Goal: Task Accomplishment & Management: Complete application form

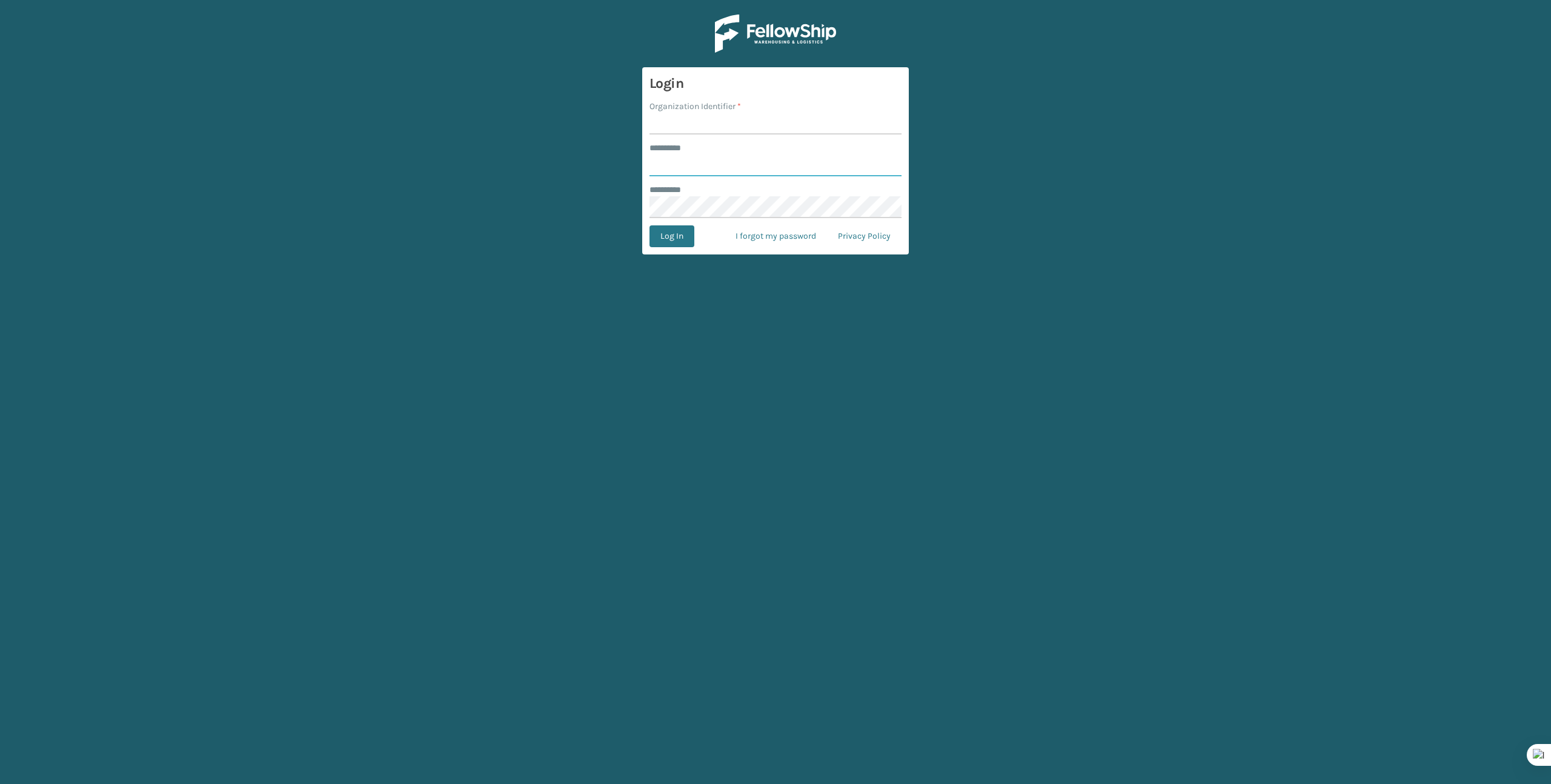
type input "*******"
click at [763, 134] on form "Login Organization Identifier * ******** * ******* ******** * Log In I forgot m…" at bounding box center [775, 161] width 267 height 187
click at [763, 130] on input "Organization Identifier *" at bounding box center [775, 123] width 252 height 22
type input "Brightech"
click at [656, 243] on button "Log In" at bounding box center [672, 236] width 45 height 22
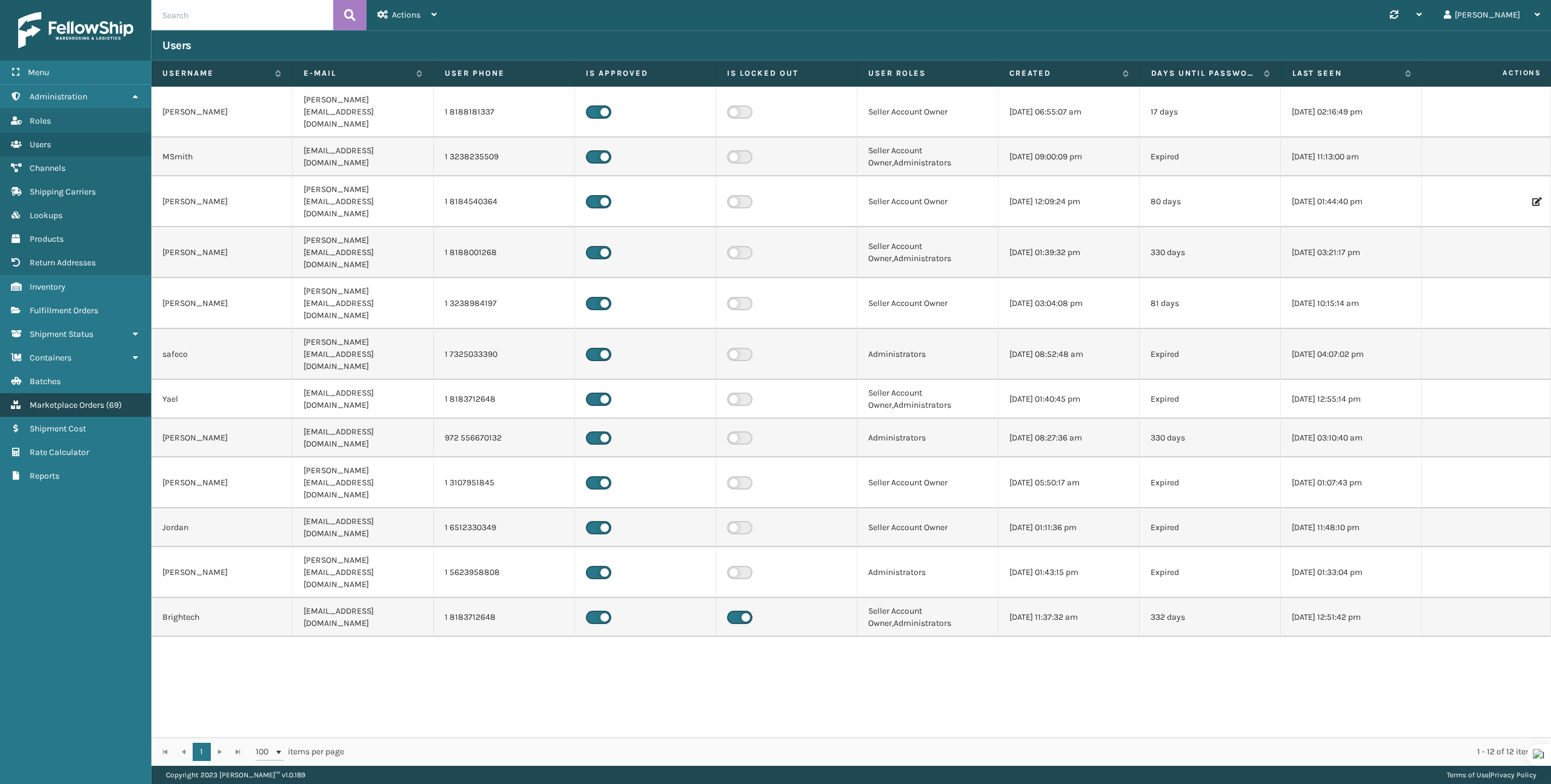
click at [58, 402] on span "Marketplace Orders" at bounding box center [67, 405] width 75 height 10
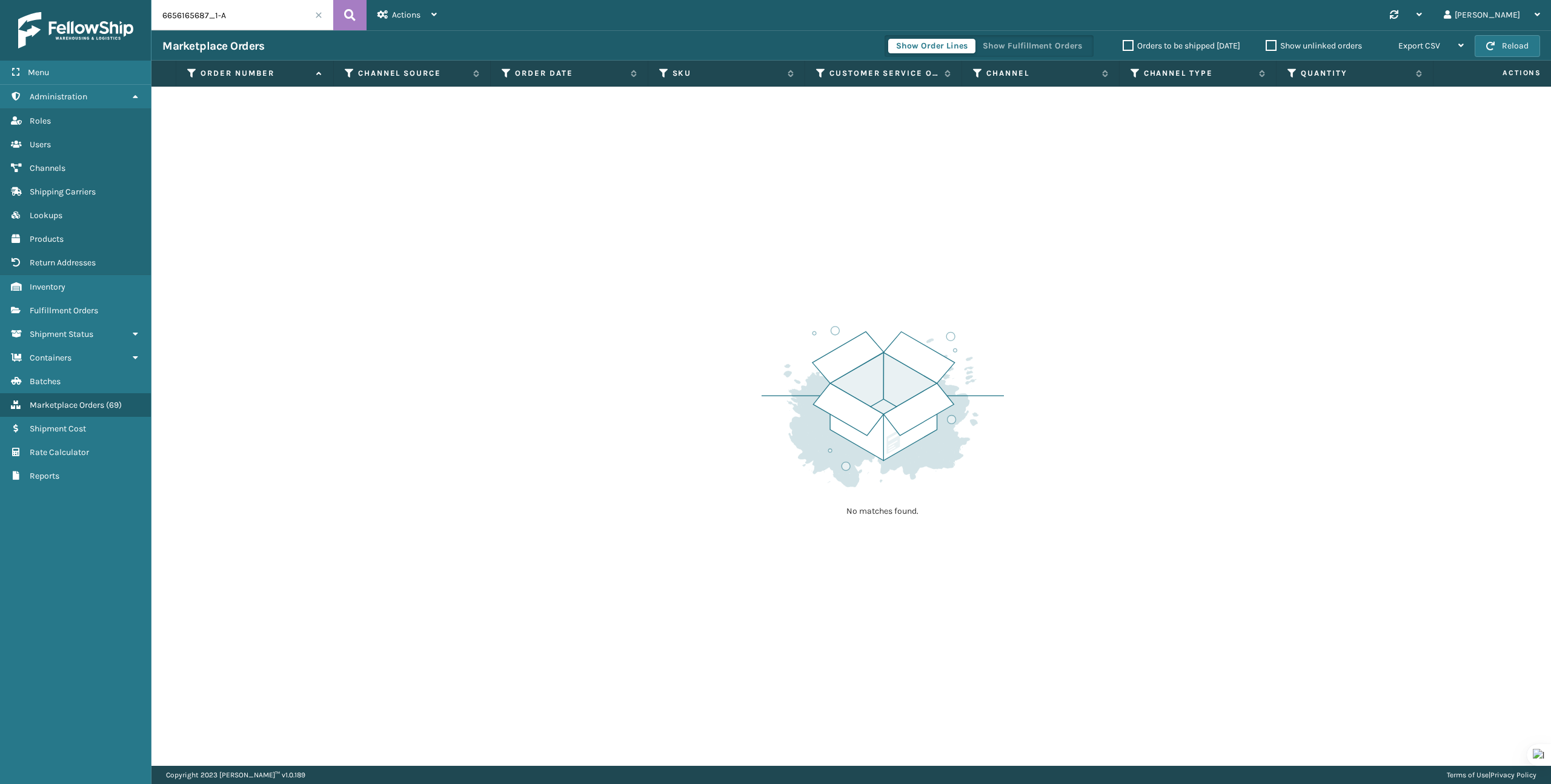
click at [250, 15] on input "6656165687_1-A" at bounding box center [242, 15] width 181 height 31
click at [446, 11] on div "Actions New Import Orders Settings Remove All Filters Link Order Lines" at bounding box center [407, 15] width 81 height 31
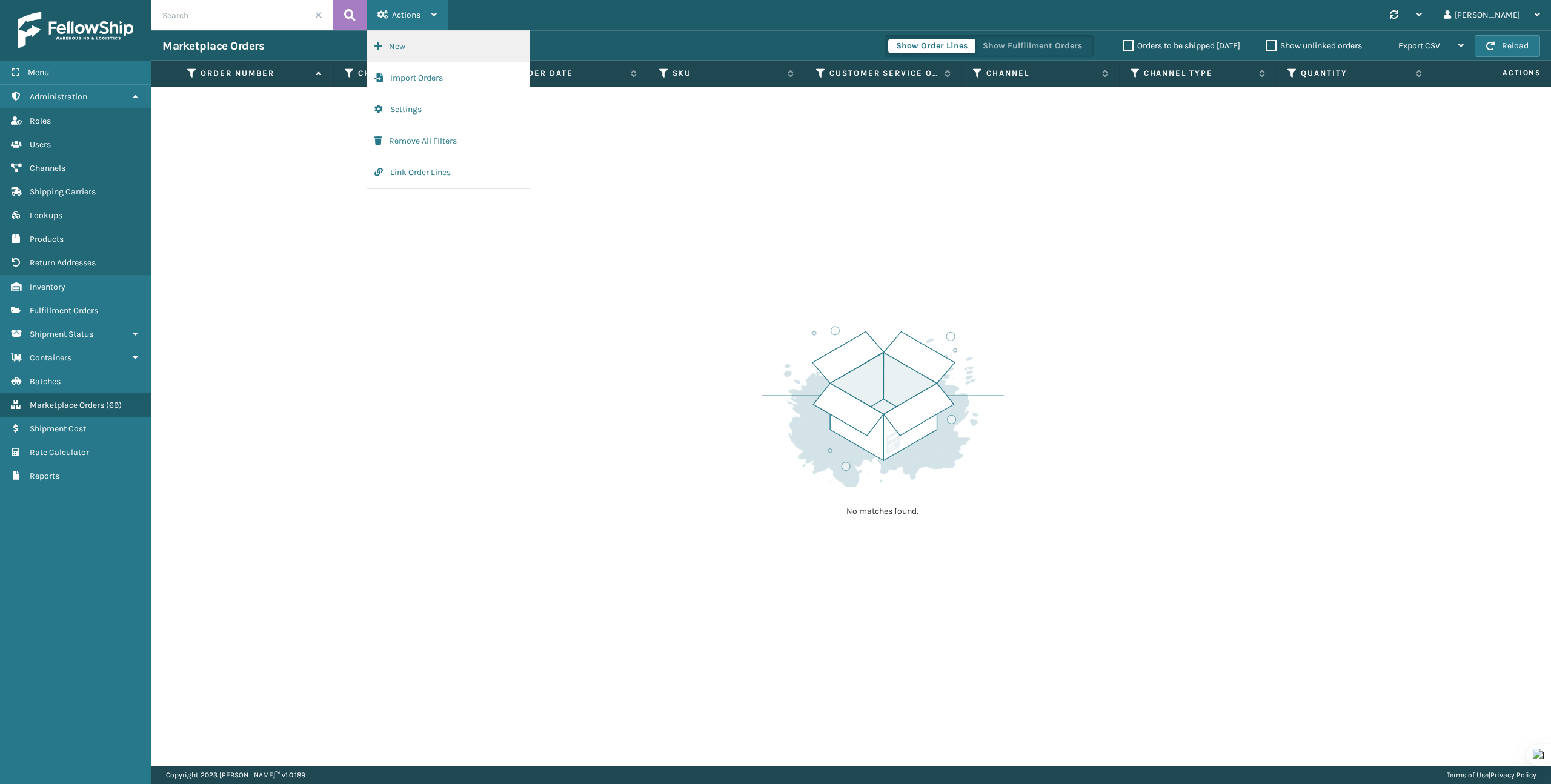
click at [414, 46] on button "New" at bounding box center [448, 46] width 162 height 31
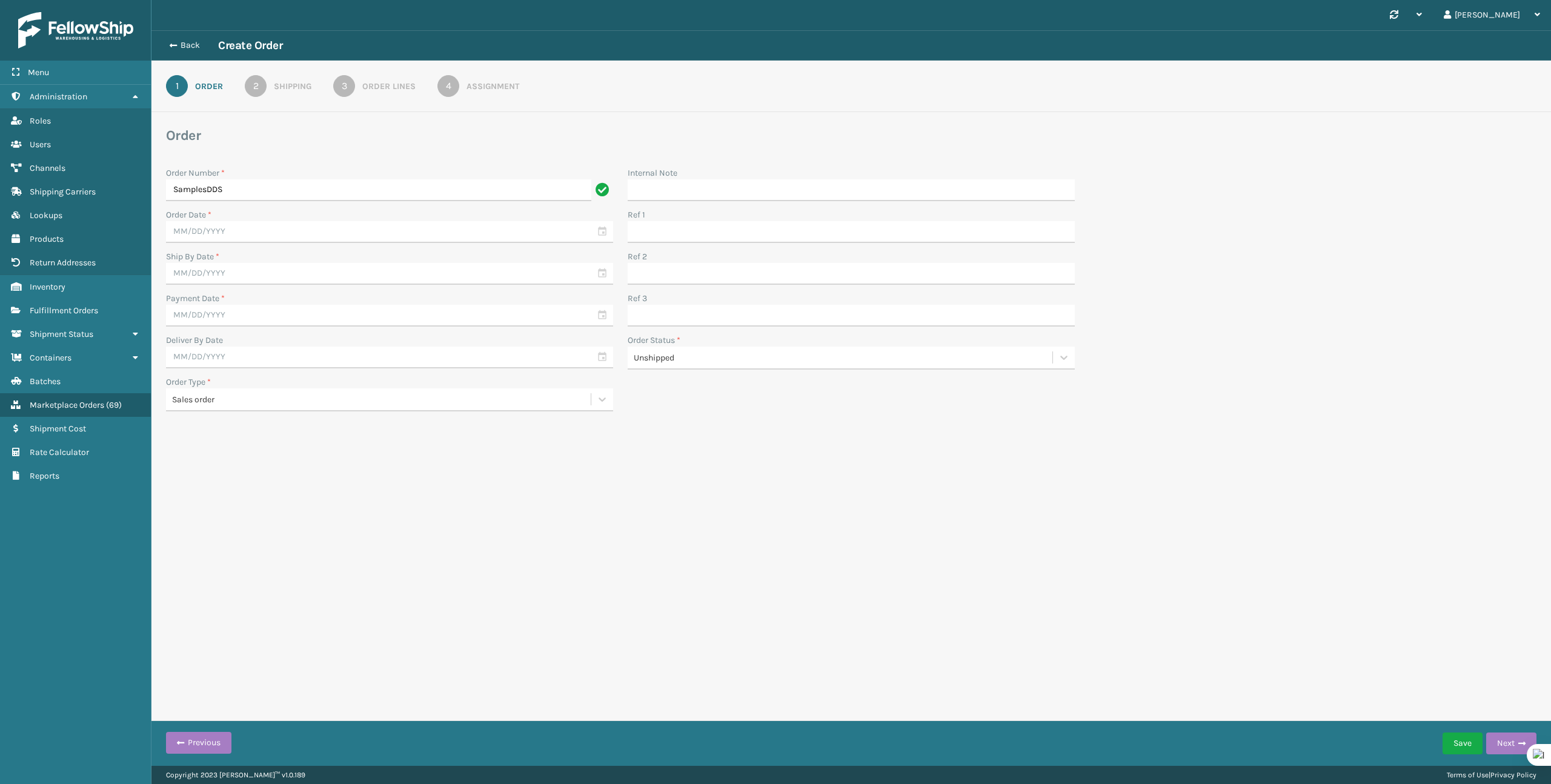
type input "SamplesDDS"
click at [289, 232] on input "text" at bounding box center [389, 232] width 447 height 22
click at [207, 345] on div "15" at bounding box center [202, 342] width 20 height 18
type input "[DATE]"
click at [263, 270] on input "text" at bounding box center [389, 274] width 447 height 22
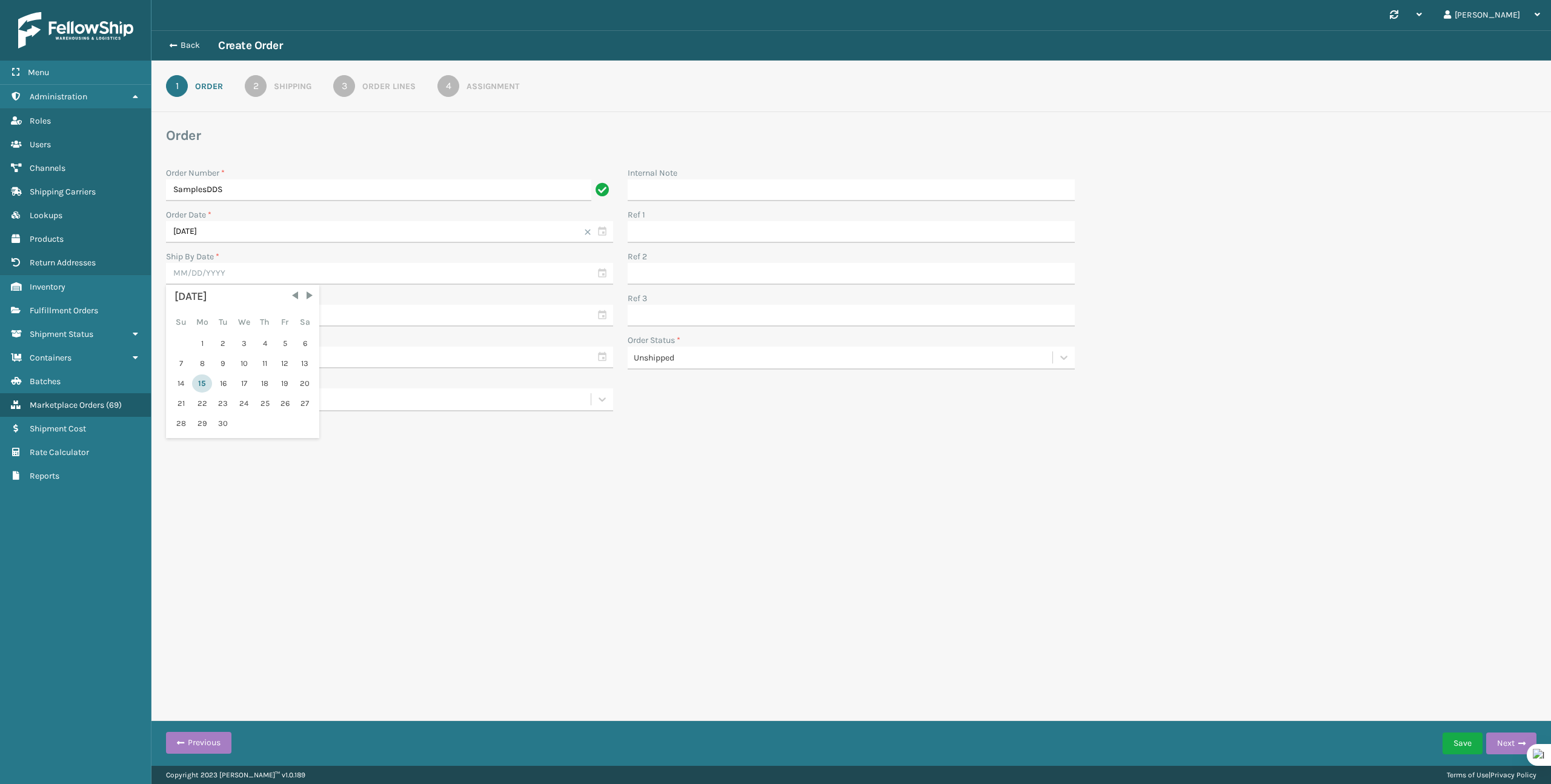
click at [206, 376] on div "15" at bounding box center [202, 383] width 20 height 18
type input "[DATE]"
click at [255, 305] on input "text" at bounding box center [389, 315] width 447 height 22
click at [200, 430] on div "15" at bounding box center [202, 426] width 20 height 18
type input "[DATE]"
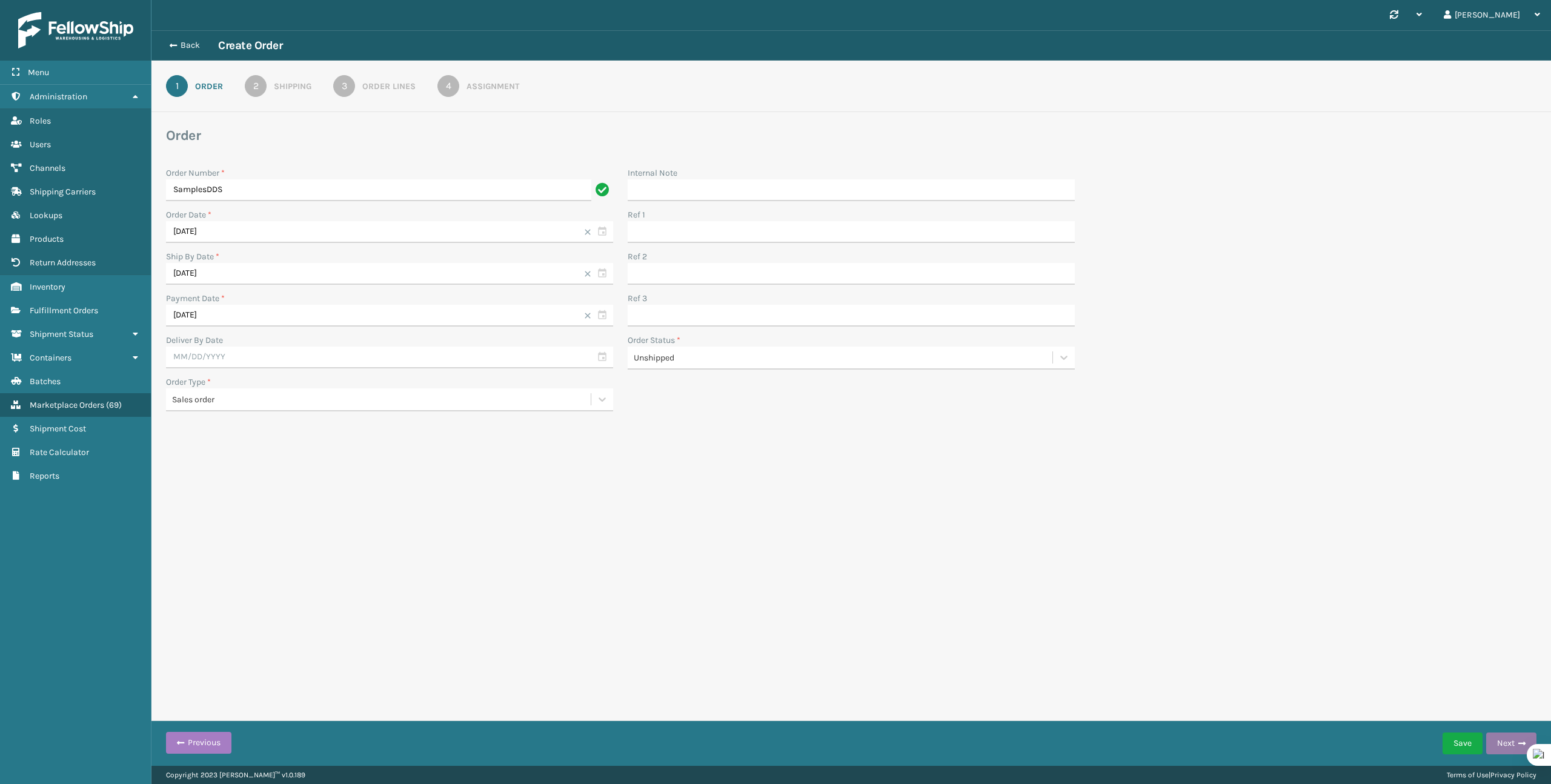
click at [1494, 741] on button "Next" at bounding box center [1511, 743] width 51 height 22
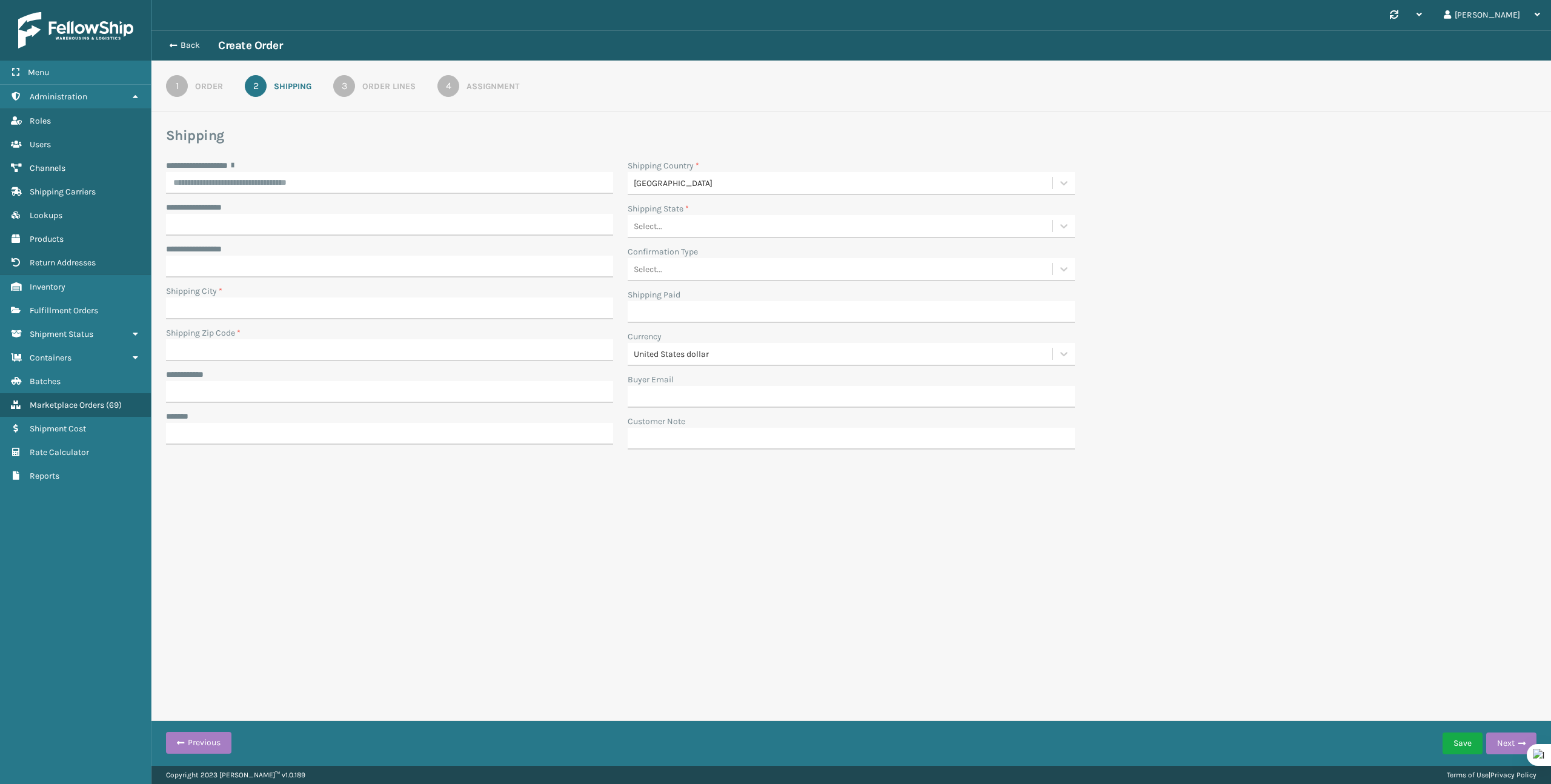
click at [591, 281] on div "**********" at bounding box center [389, 307] width 461 height 297
click at [301, 383] on input "**********" at bounding box center [389, 392] width 447 height 22
type input "**********"
click at [270, 436] on input "***** *" at bounding box center [389, 434] width 447 height 22
type input "**********"
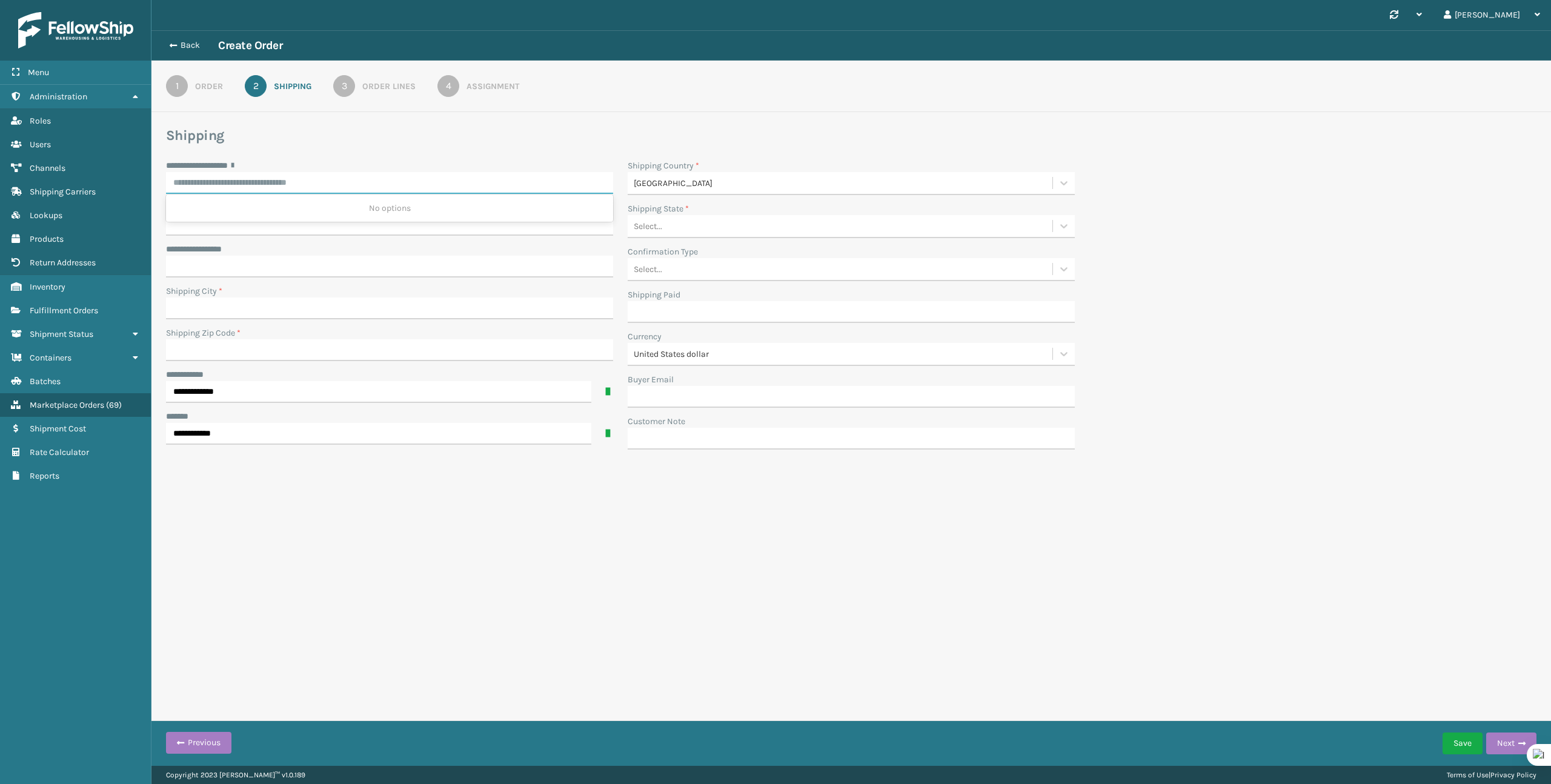
click at [238, 186] on input "**********" at bounding box center [389, 183] width 447 height 22
click at [220, 203] on div "[STREET_ADDRESS]" at bounding box center [389, 208] width 447 height 22
type input "**********"
type input "[GEOGRAPHIC_DATA]"
type input "91355-4961"
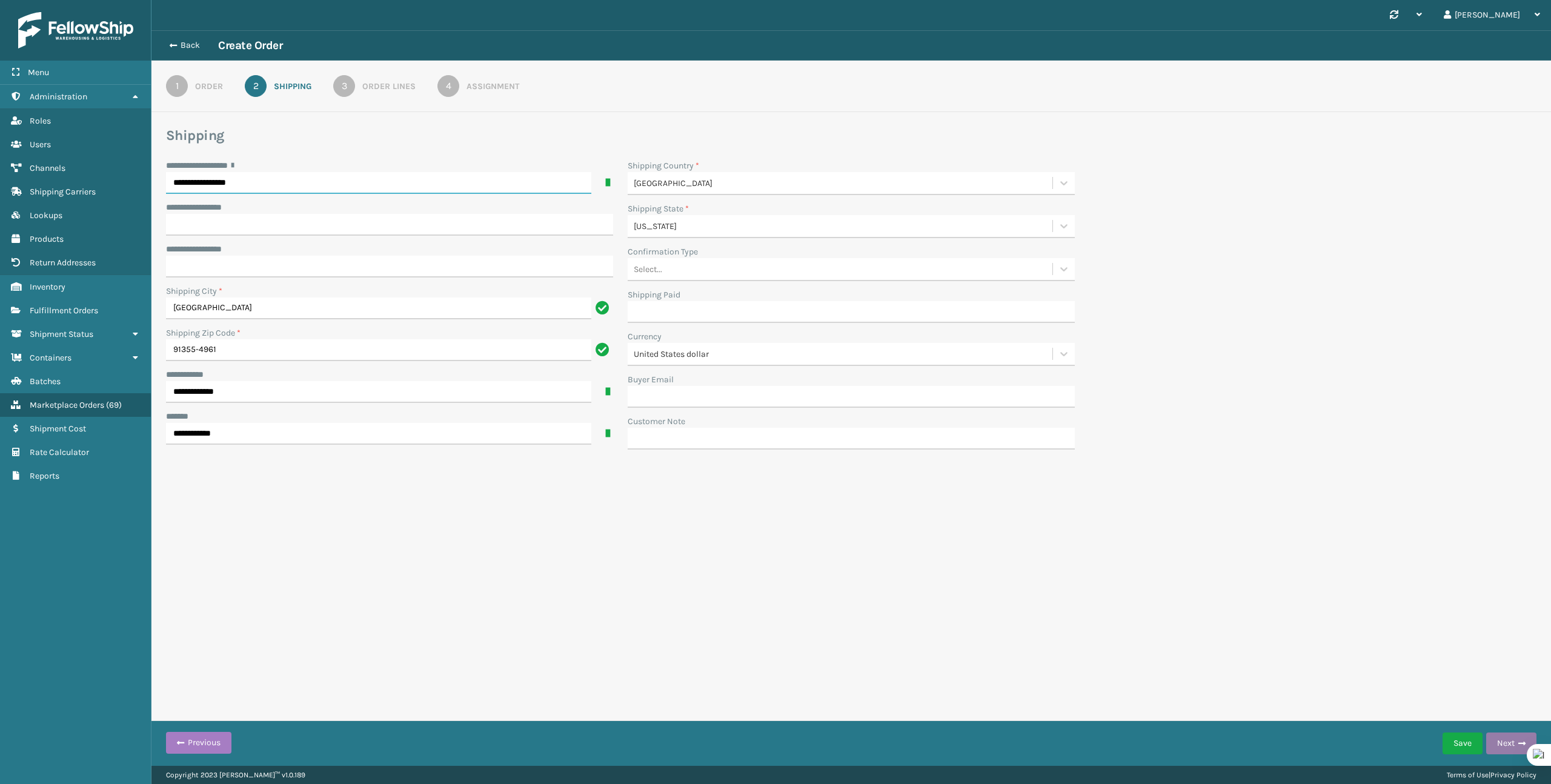
type input "**********"
click at [1491, 738] on button "Next" at bounding box center [1511, 743] width 51 height 22
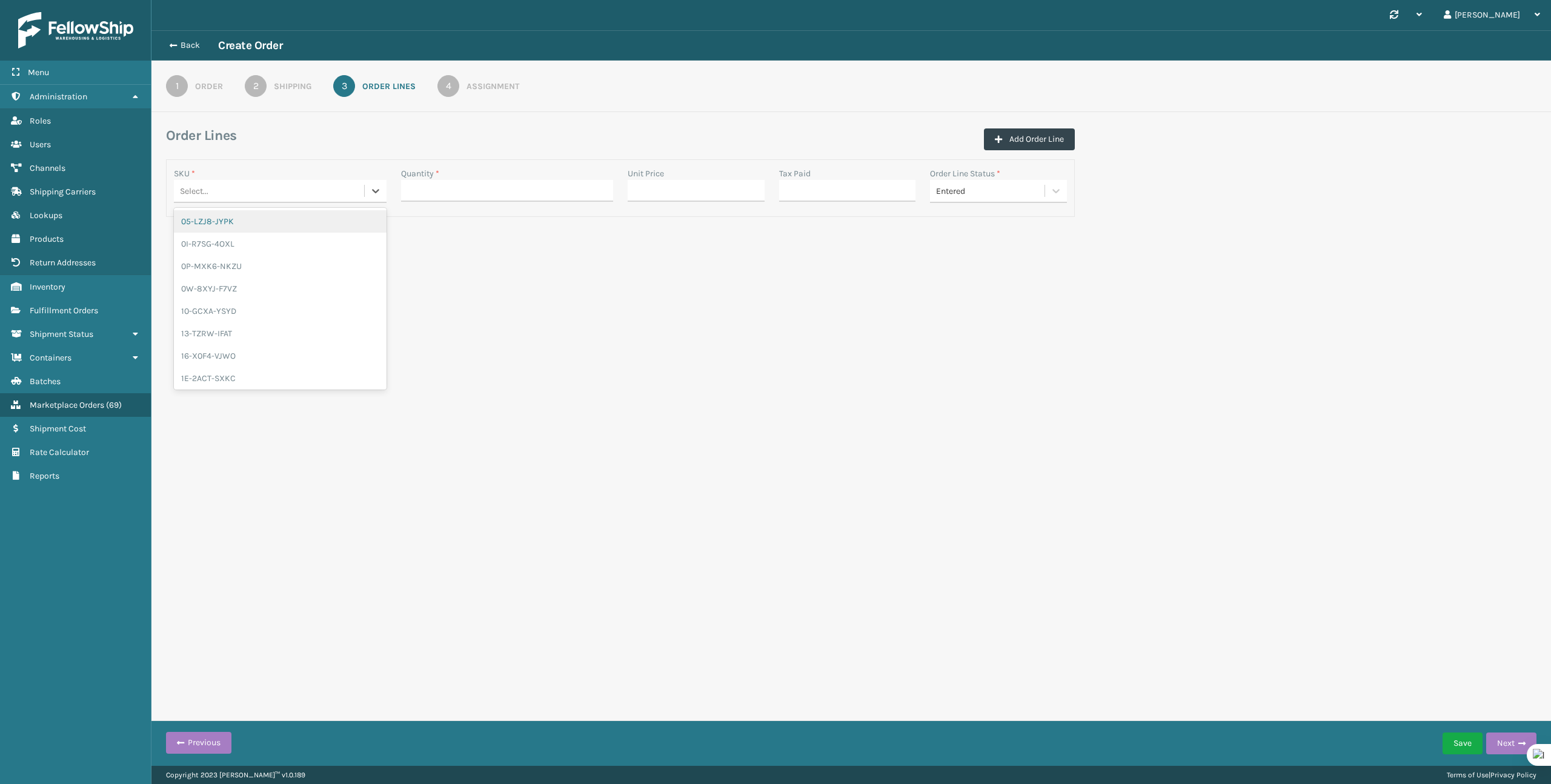
click at [234, 196] on div "Select..." at bounding box center [269, 191] width 190 height 20
type input "FL-Sa"
click at [218, 240] on div "FL-SATRN-BRS" at bounding box center [280, 243] width 213 height 22
click at [454, 181] on input "Quantity *" at bounding box center [507, 190] width 213 height 22
type input "1"
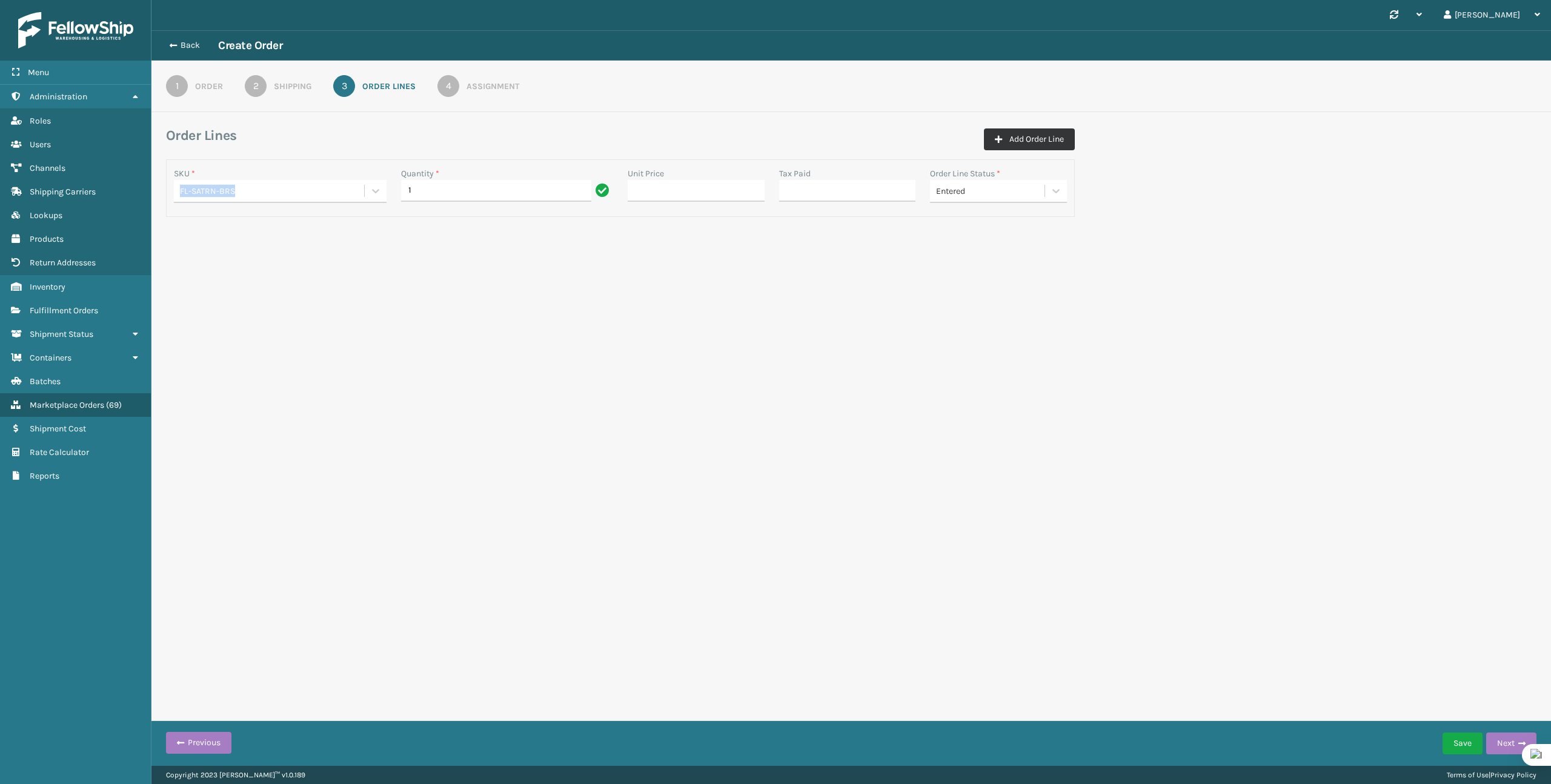
click at [1017, 136] on button "Add Order Line" at bounding box center [1029, 139] width 91 height 22
click at [270, 279] on div "Select..." at bounding box center [269, 274] width 190 height 20
paste input "Y6-5EHU-PT5M"
type input "Y6-5EHU-PT5M"
click at [297, 306] on div "Y6-5EHU-PT5M" at bounding box center [280, 304] width 213 height 22
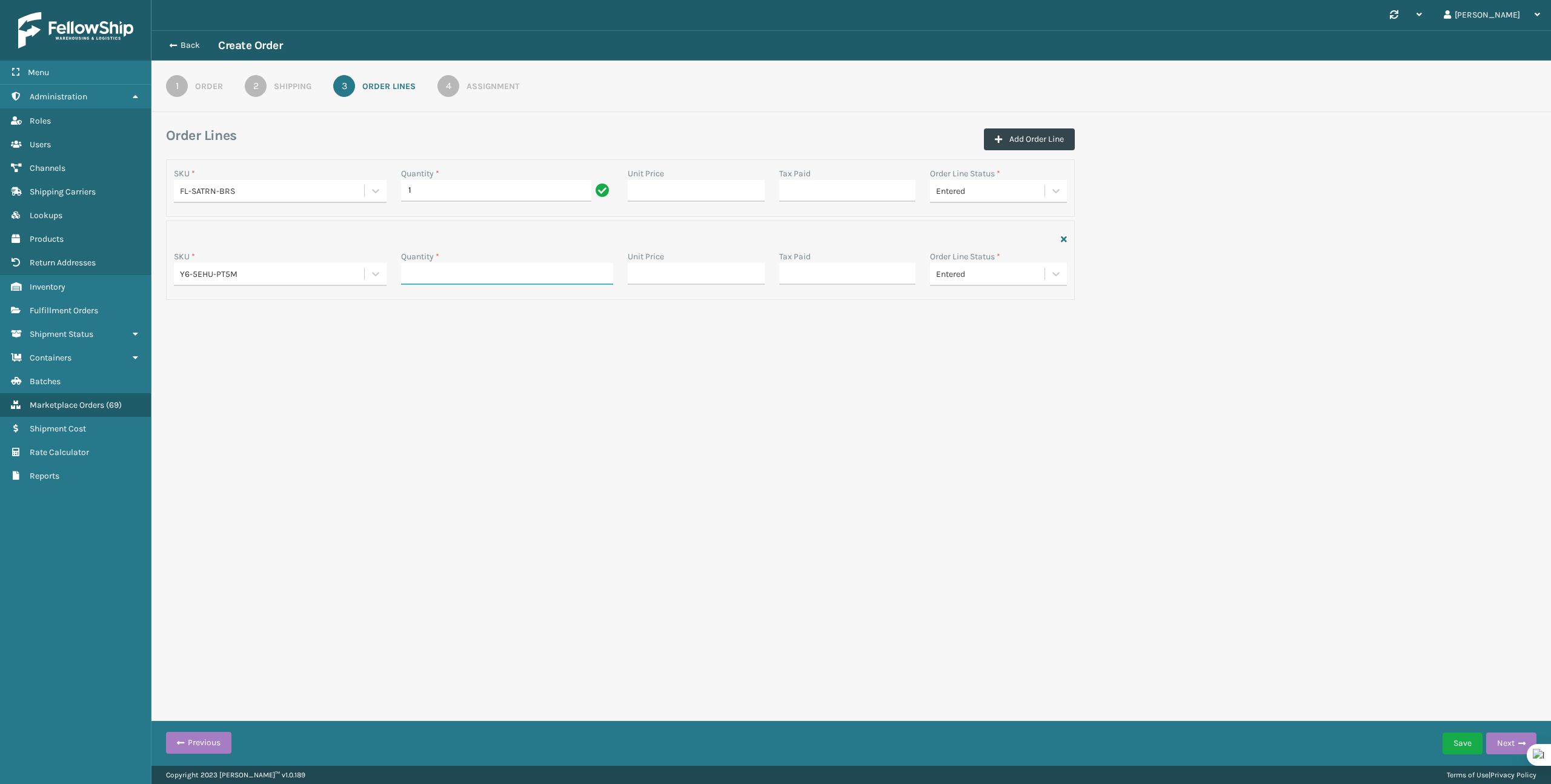
click at [431, 280] on input "Quantity *" at bounding box center [507, 274] width 213 height 22
type input "1"
click at [1043, 146] on button "Add Order Line" at bounding box center [1029, 139] width 91 height 22
click at [321, 358] on div "Select..." at bounding box center [269, 357] width 190 height 20
paste input "TL-LBRA-BLK"
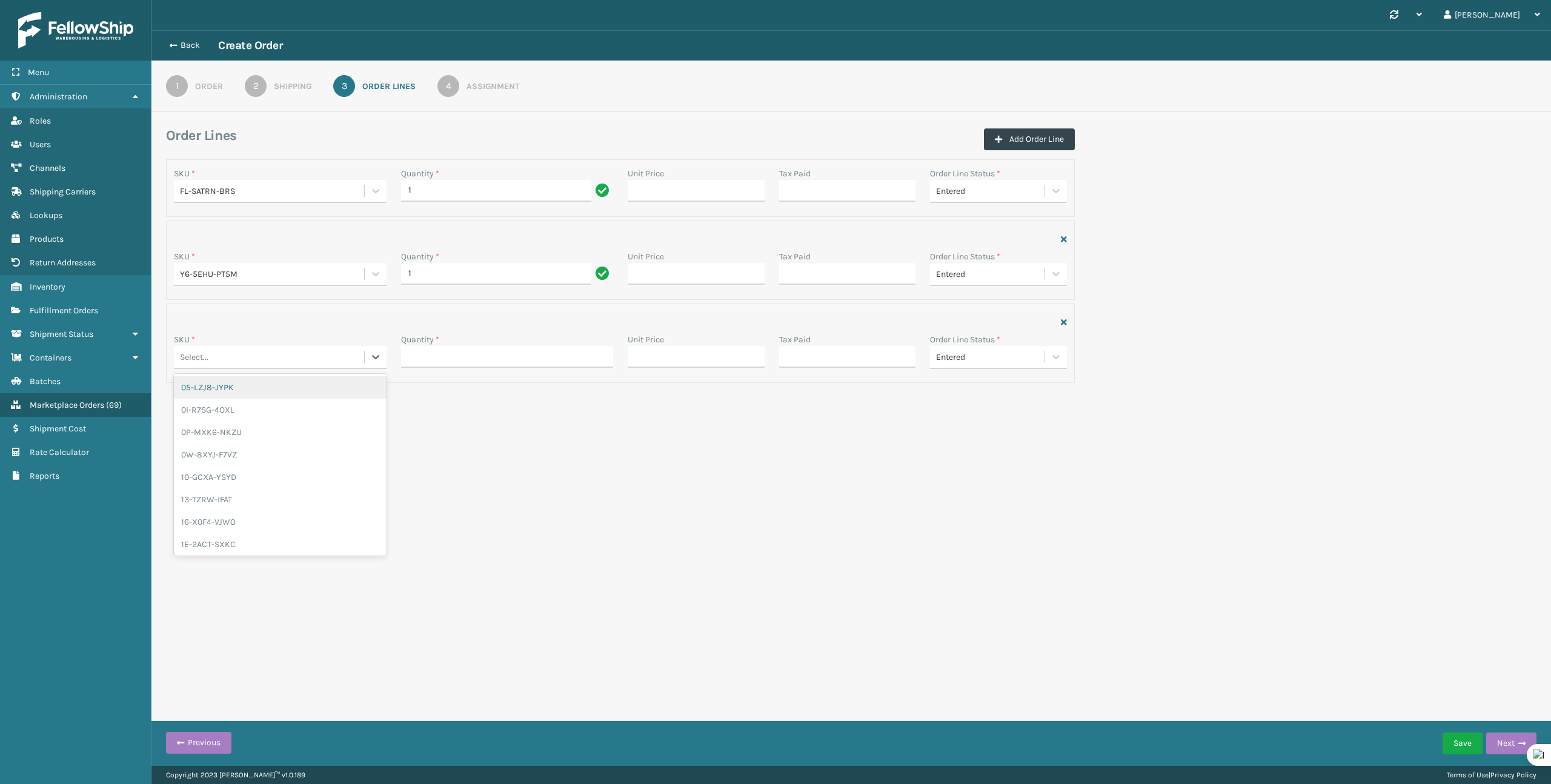
type input "TL-LBRA-BLK"
click at [302, 390] on div "TL-LBRA-BLK" at bounding box center [280, 387] width 213 height 22
click at [453, 354] on input "Quantity *" at bounding box center [507, 357] width 213 height 22
type input "1"
click at [1042, 132] on button "Add Order Line" at bounding box center [1029, 139] width 91 height 22
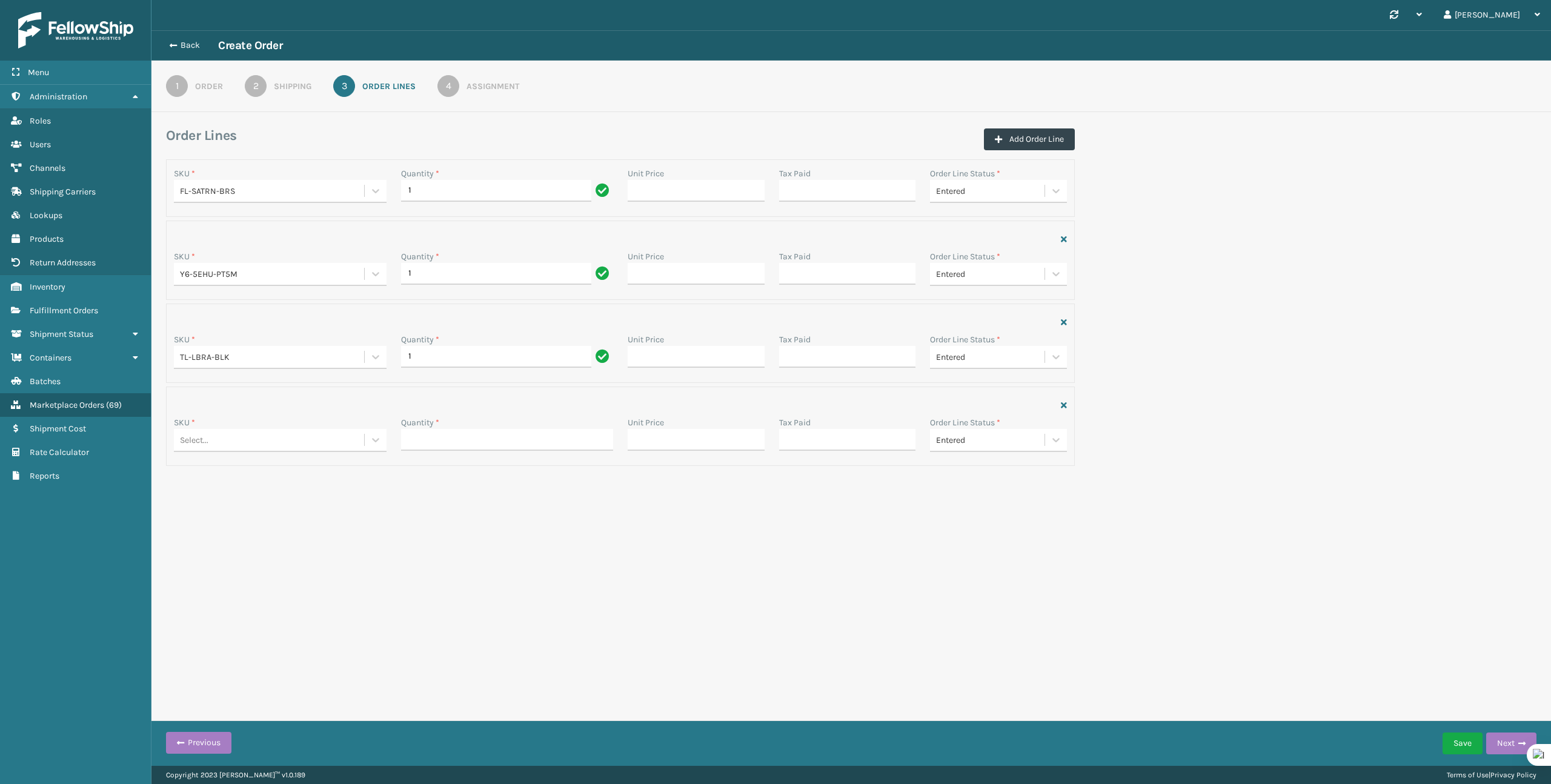
click at [320, 455] on div "SKU * Select..." at bounding box center [280, 437] width 227 height 41
click at [321, 448] on div "Select..." at bounding box center [269, 440] width 190 height 20
paste input "9D-62LI-MGXW"
type input "9D-62LI-MGXW"
click at [306, 473] on div "9D-62LI-MGXW" at bounding box center [280, 470] width 213 height 22
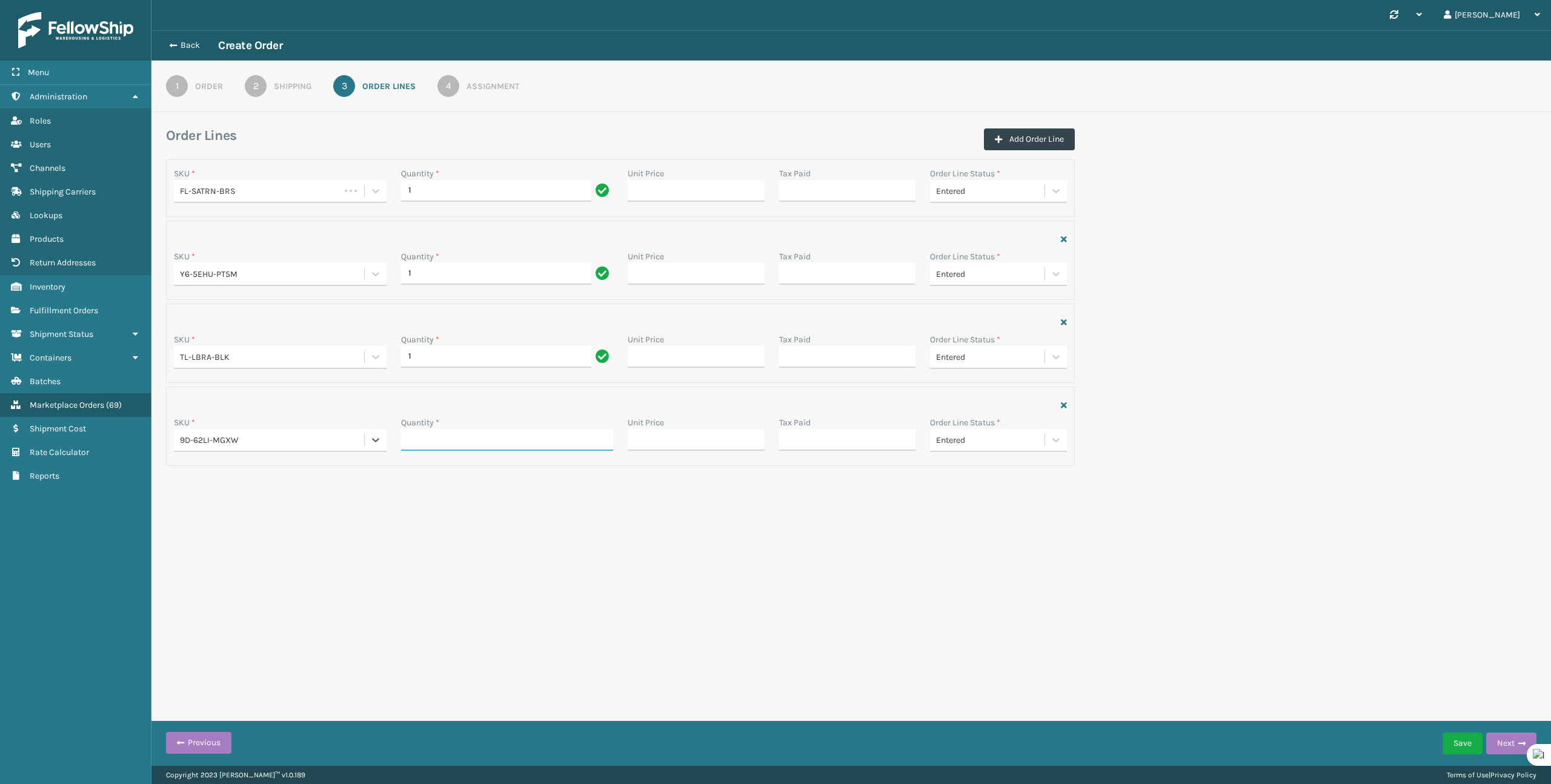
click at [455, 440] on input "Quantity *" at bounding box center [507, 440] width 213 height 22
type input "1"
click at [407, 510] on div "Back Create Order 1 Order 2 Shipping 3 Order Lines 4 Assignment Order Lines Add…" at bounding box center [851, 272] width 1399 height 484
click at [1498, 748] on button "Next" at bounding box center [1511, 743] width 51 height 22
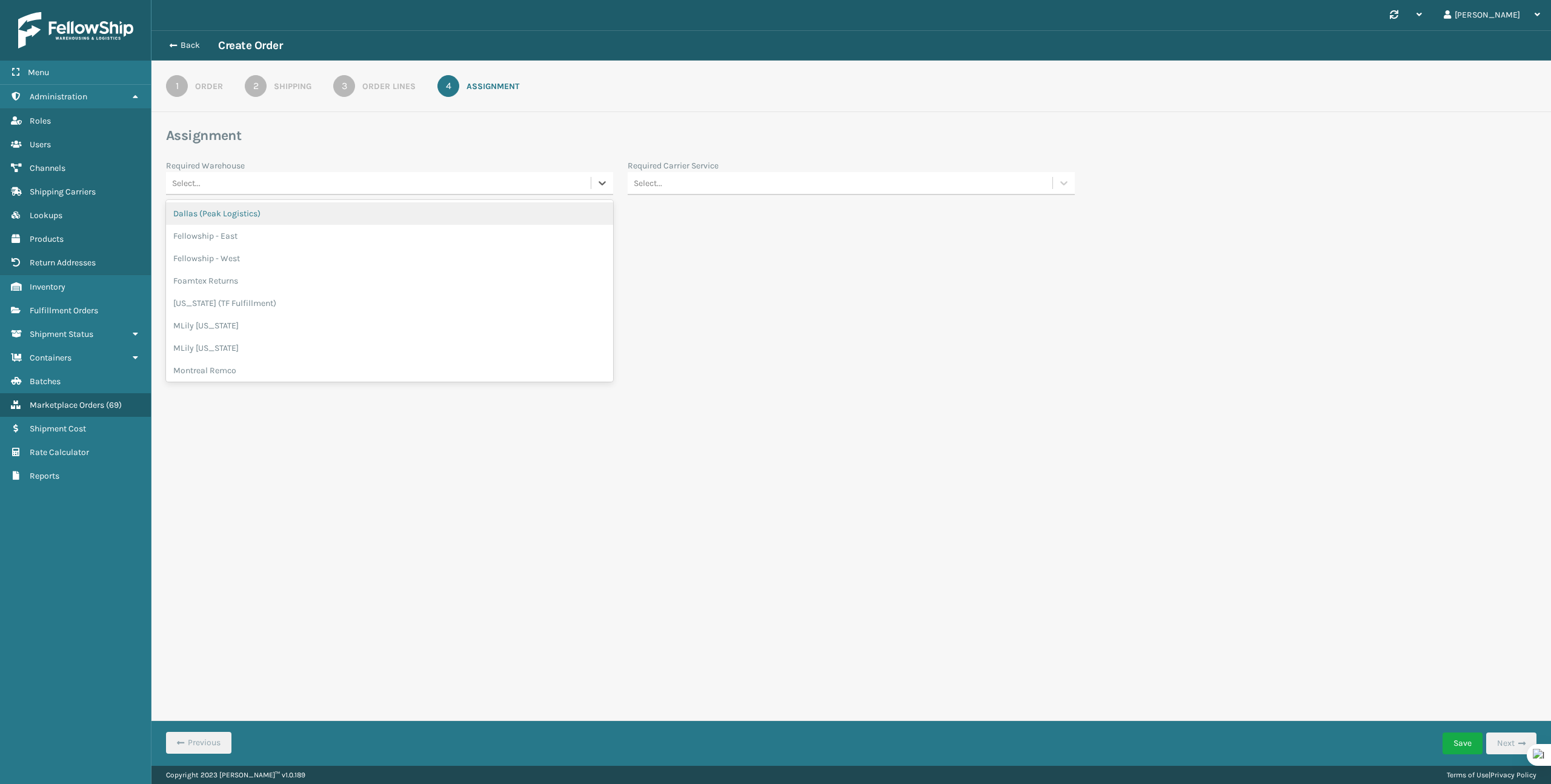
click at [595, 195] on div "Select..." at bounding box center [389, 184] width 447 height 23
click at [518, 256] on div "Fellowship - West" at bounding box center [389, 257] width 447 height 22
click at [1457, 741] on button "Save" at bounding box center [1462, 743] width 40 height 22
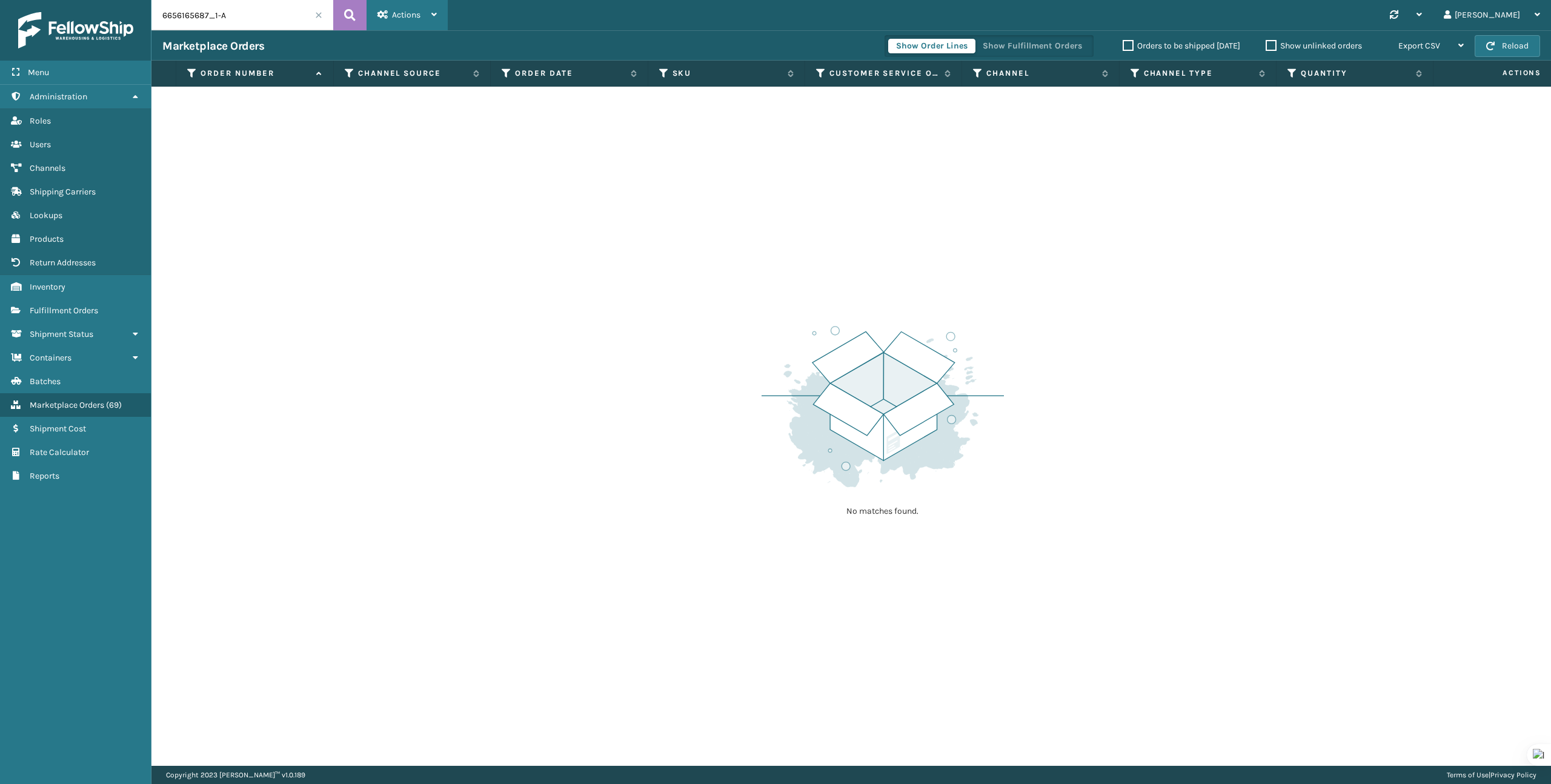
click at [410, 8] on div "Actions" at bounding box center [407, 15] width 60 height 31
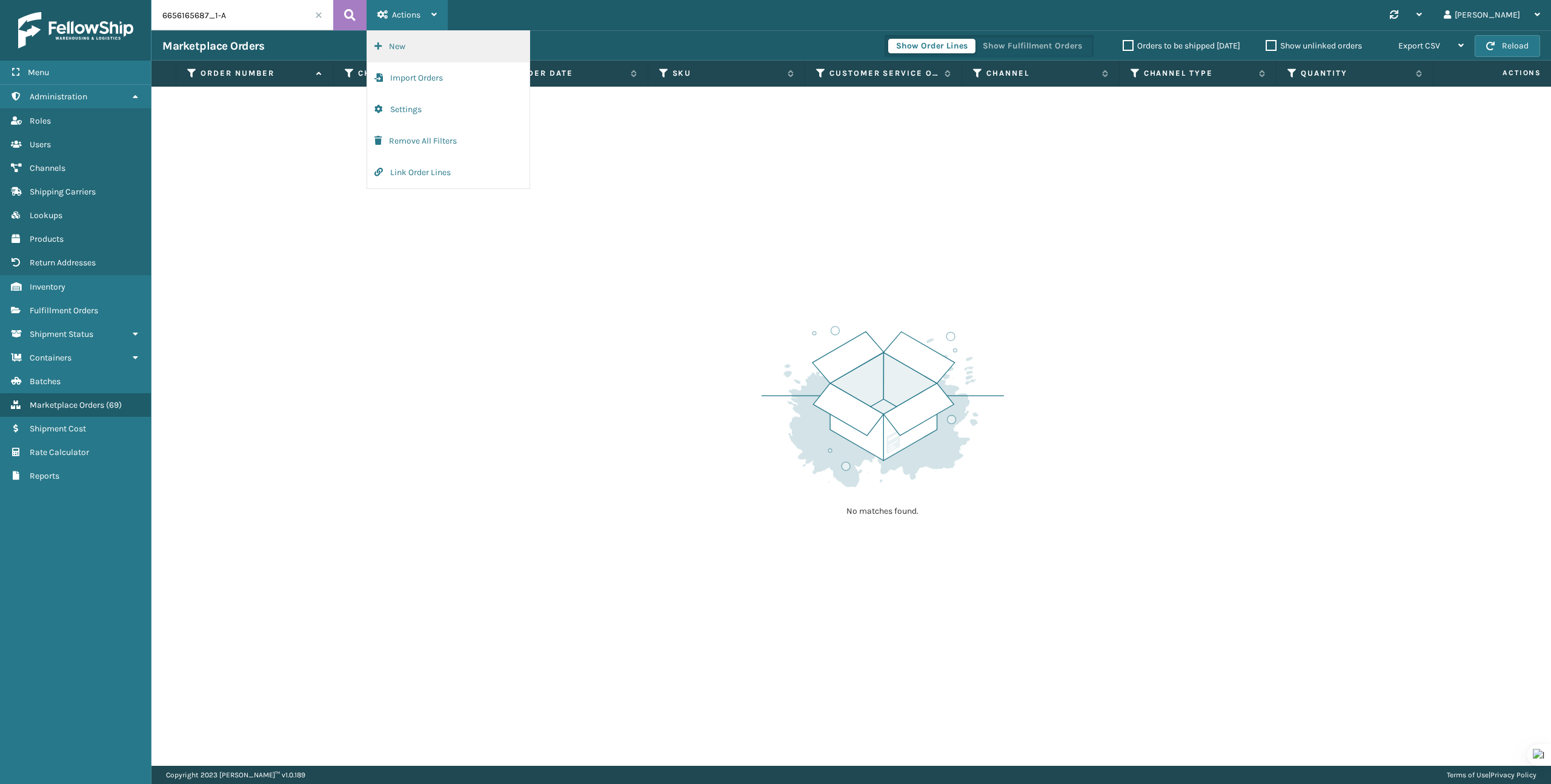
click at [423, 46] on button "New" at bounding box center [448, 46] width 162 height 31
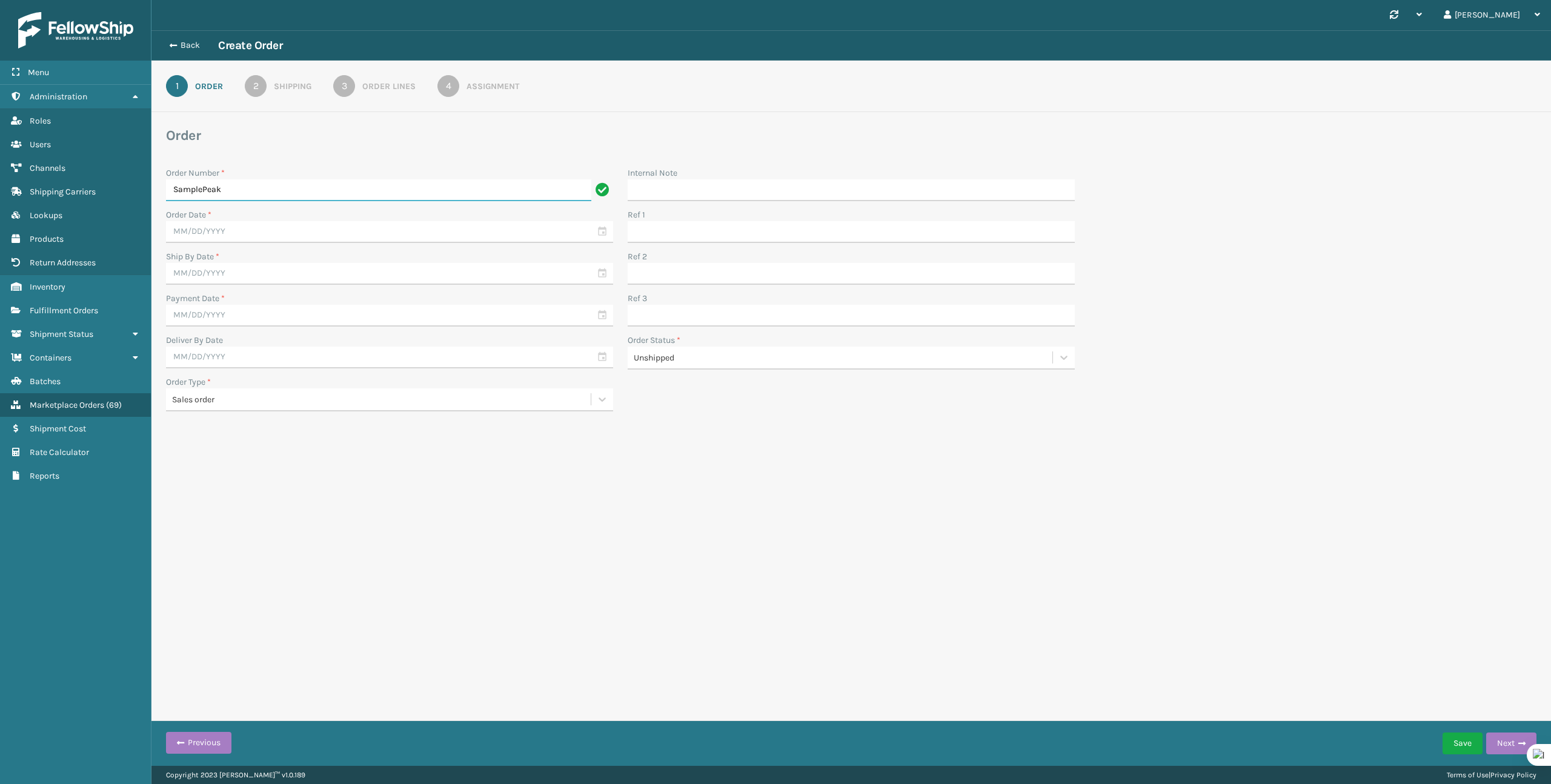
type input "SamplePeak"
click at [258, 228] on input "text" at bounding box center [389, 232] width 447 height 22
click at [209, 335] on div "15" at bounding box center [202, 342] width 20 height 18
type input "[DATE]"
click at [262, 281] on input "text" at bounding box center [389, 274] width 447 height 22
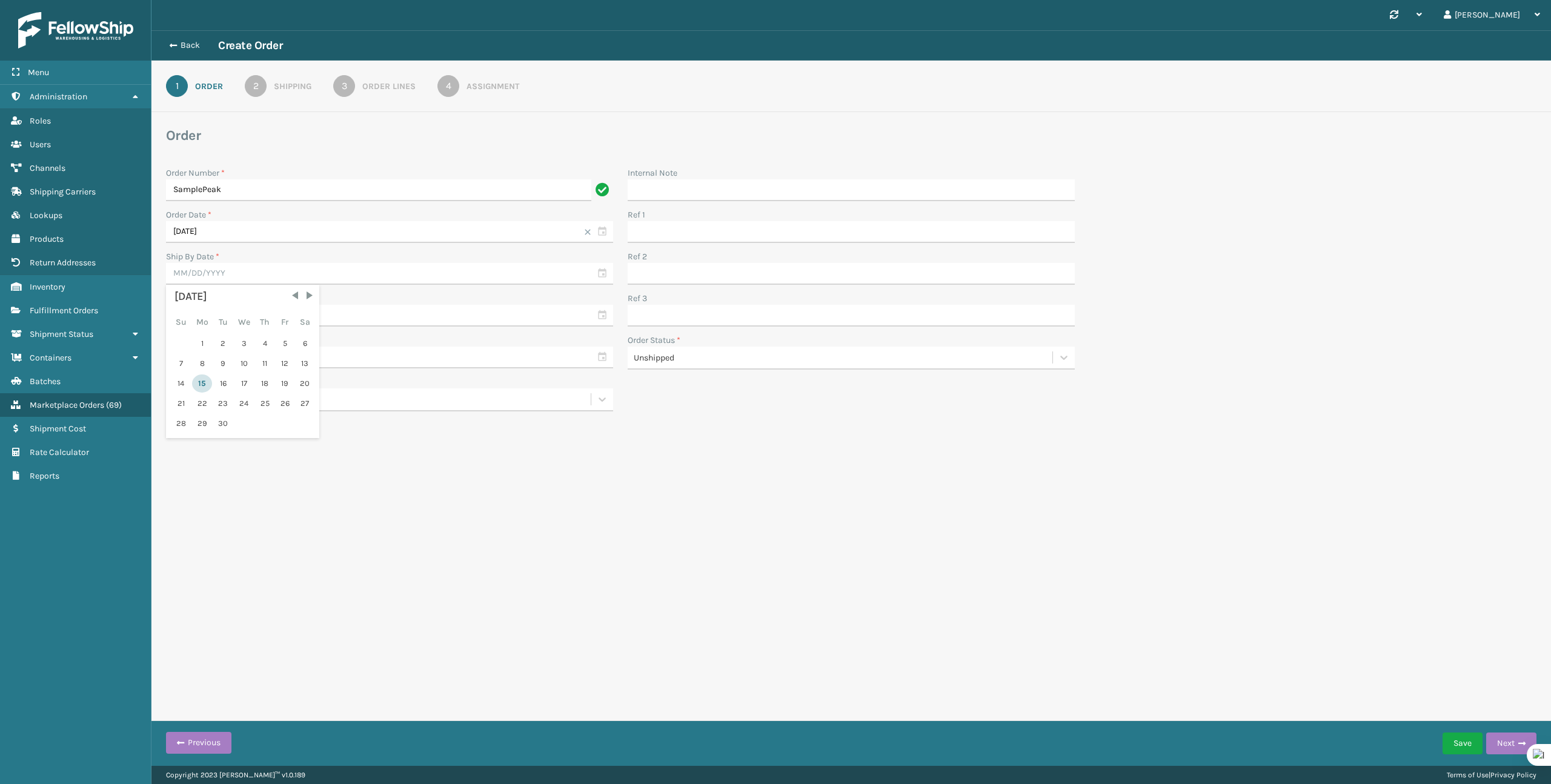
click at [206, 378] on div "15" at bounding box center [202, 383] width 20 height 18
type input "[DATE]"
click at [249, 315] on input "text" at bounding box center [389, 315] width 447 height 22
click at [206, 421] on div "15" at bounding box center [202, 426] width 20 height 18
type input "[DATE]"
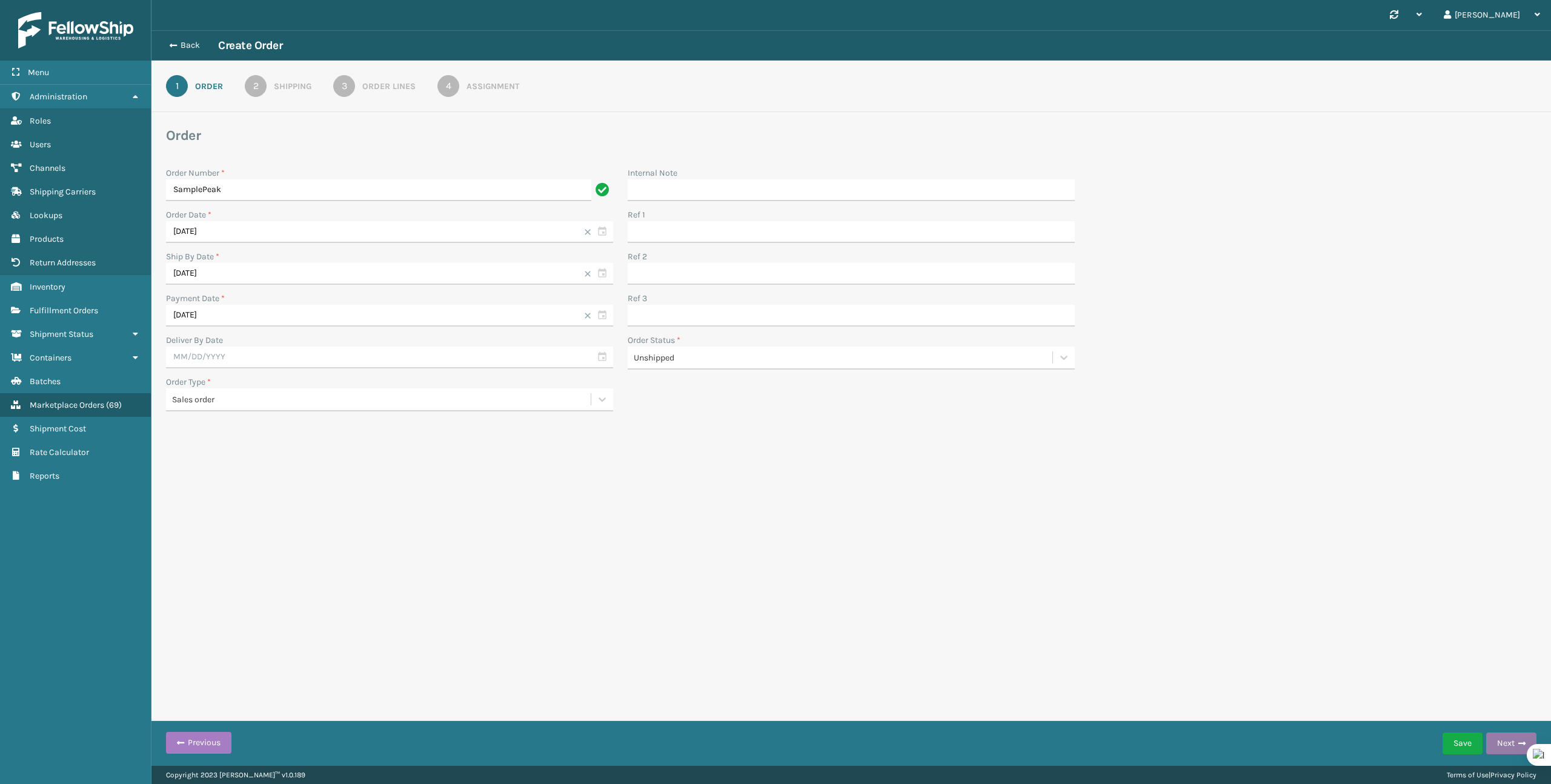
click at [1496, 748] on button "Next" at bounding box center [1511, 743] width 51 height 22
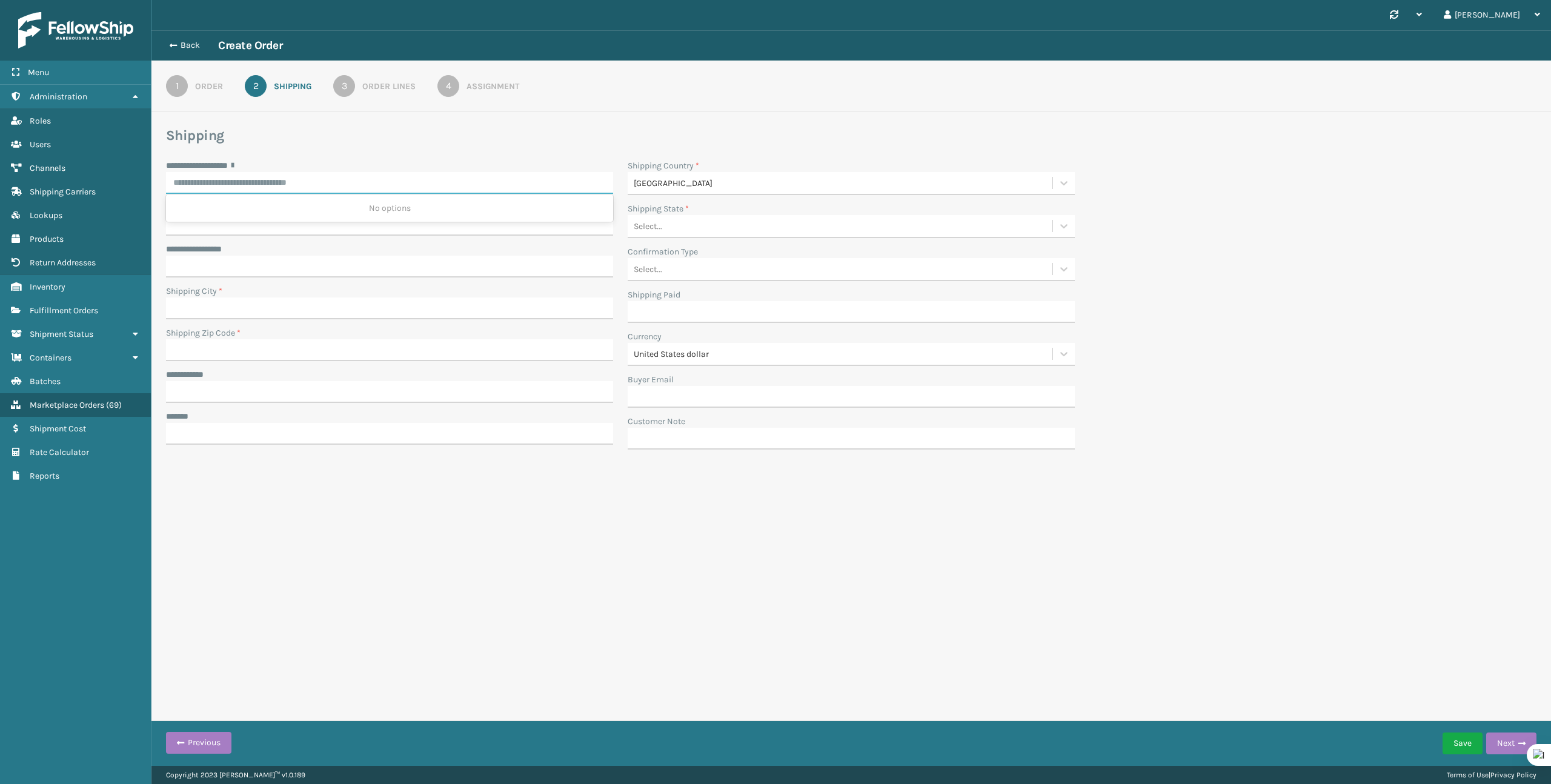
click at [287, 184] on input "**********" at bounding box center [389, 183] width 447 height 22
paste input "**********"
click at [282, 211] on div "[STREET_ADDRESS]" at bounding box center [389, 208] width 447 height 22
type input "**********"
type input "MACUNGIE"
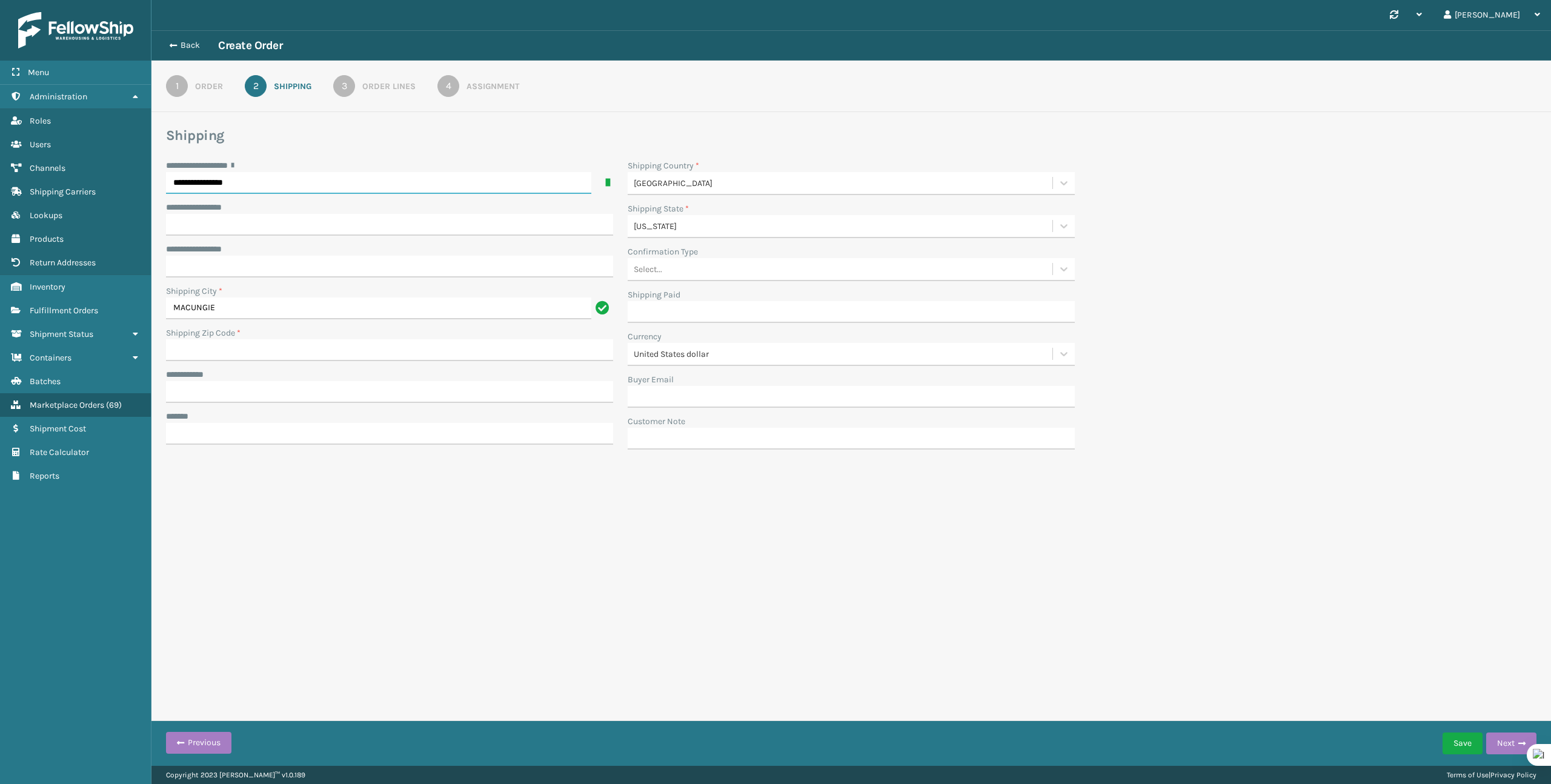
type input "18062-8809"
type input "**********"
click at [289, 243] on div "**********" at bounding box center [389, 248] width 447 height 12
click at [259, 392] on input "**********" at bounding box center [389, 392] width 447 height 22
paste input "**********"
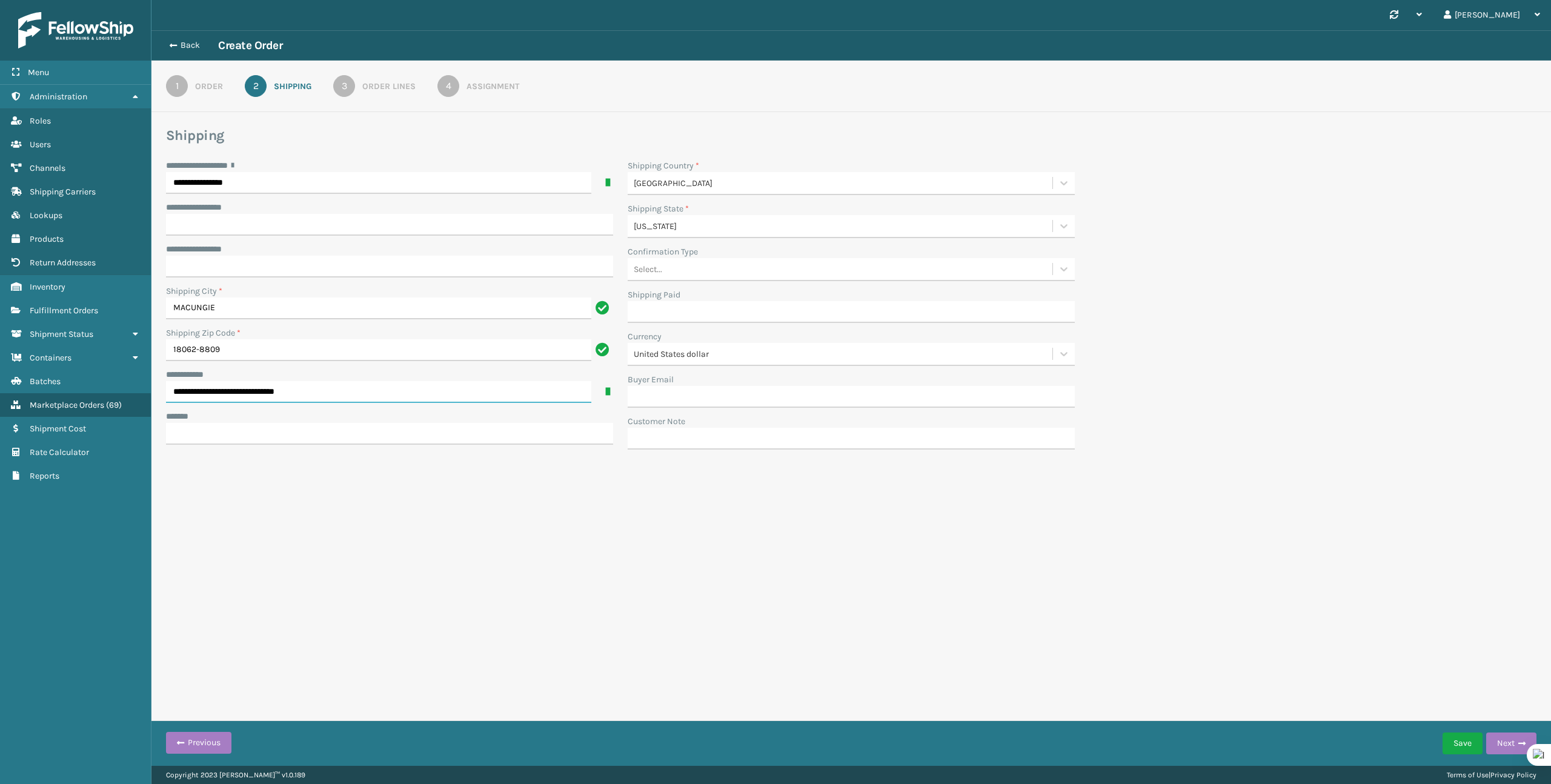
type input "**********"
click at [282, 436] on input "***** *" at bounding box center [389, 434] width 447 height 22
paste input "**********"
type input "**********"
click at [730, 392] on input "Buyer Email" at bounding box center [851, 397] width 447 height 22
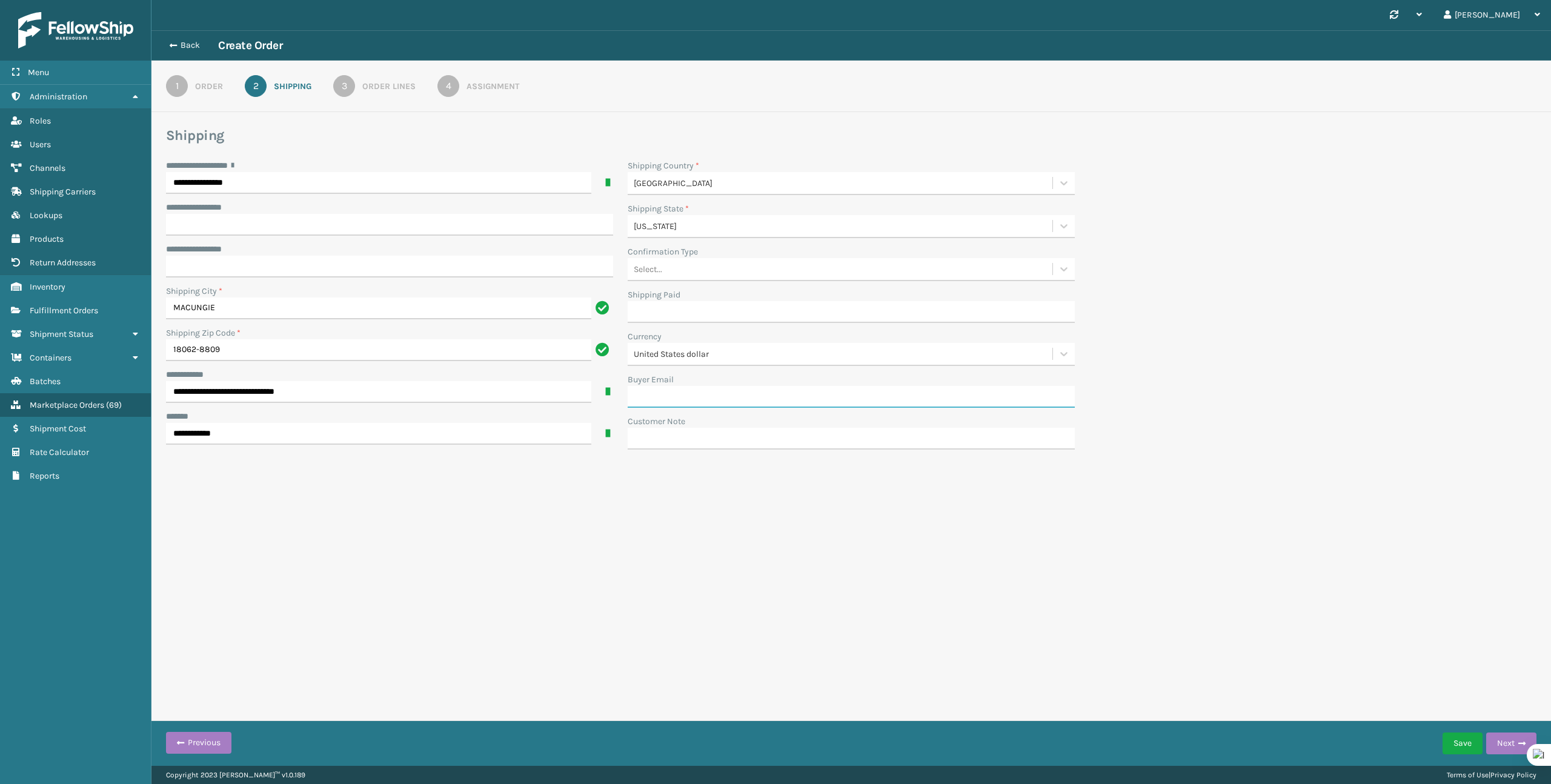
paste input "[EMAIL_ADDRESS][DOMAIN_NAME]"
type input "[EMAIL_ADDRESS][DOMAIN_NAME]"
click at [1507, 754] on div "Save Next" at bounding box center [1489, 743] width 94 height 31
click at [1505, 745] on button "Next" at bounding box center [1511, 743] width 51 height 22
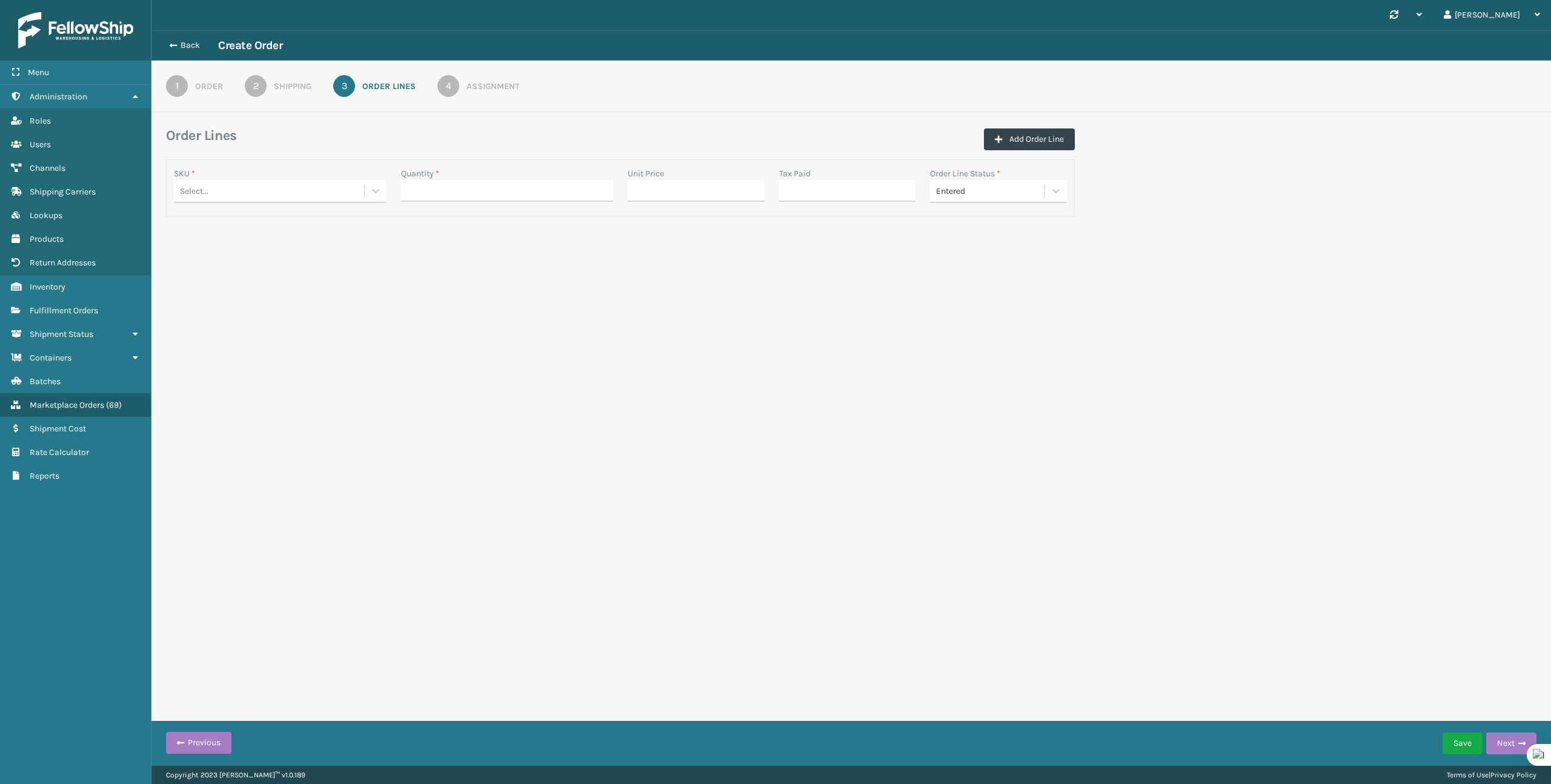
click at [302, 89] on div "Shipping" at bounding box center [292, 86] width 37 height 12
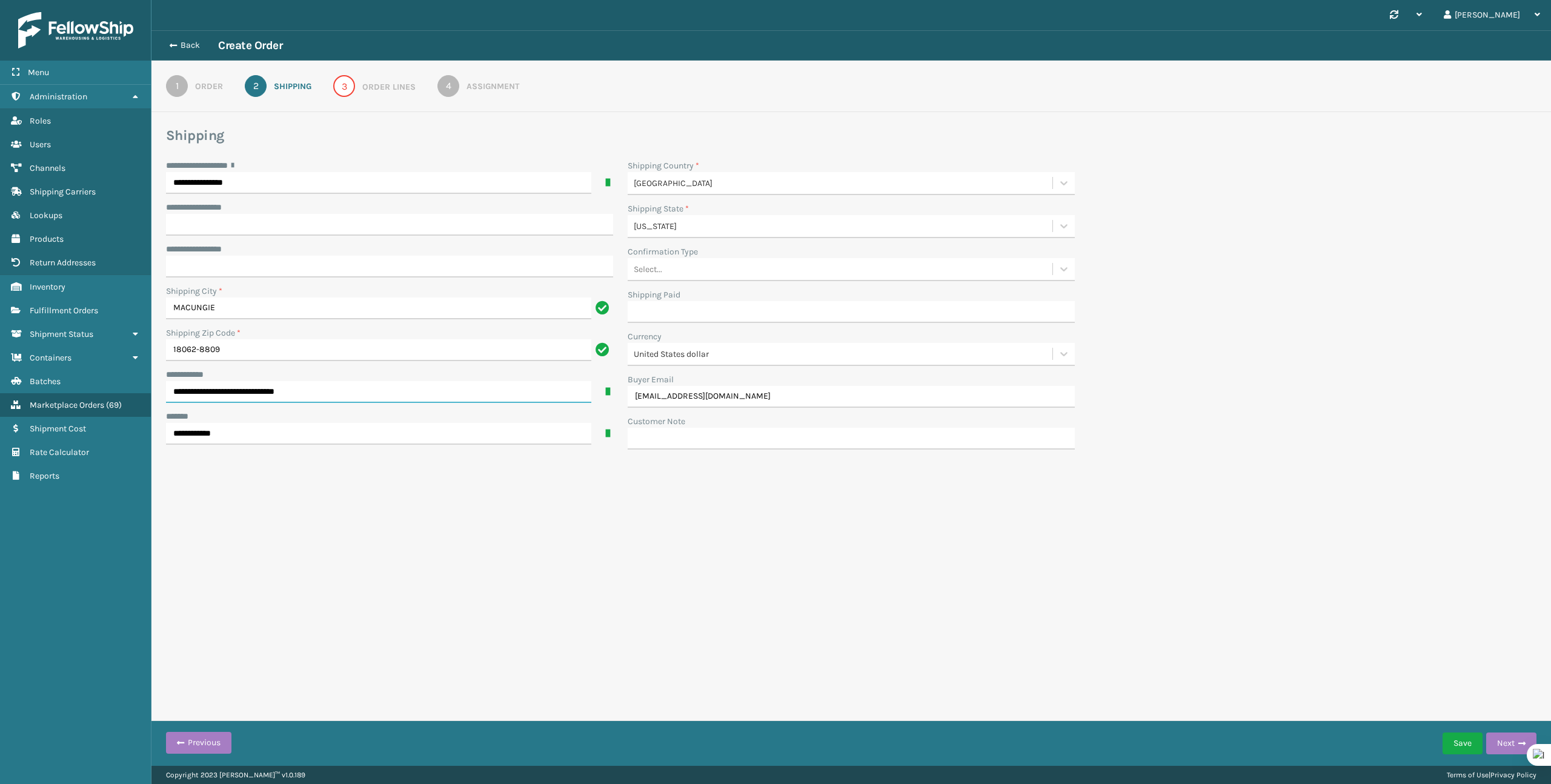
click at [172, 392] on input "**********" at bounding box center [378, 392] width 426 height 22
drag, startPoint x: 329, startPoint y: 392, endPoint x: 195, endPoint y: 397, distance: 134.1
click at [195, 397] on input "**********" at bounding box center [378, 392] width 426 height 22
click at [695, 445] on input "Customer Note" at bounding box center [851, 439] width 447 height 22
click at [460, 395] on input "**********" at bounding box center [378, 392] width 426 height 22
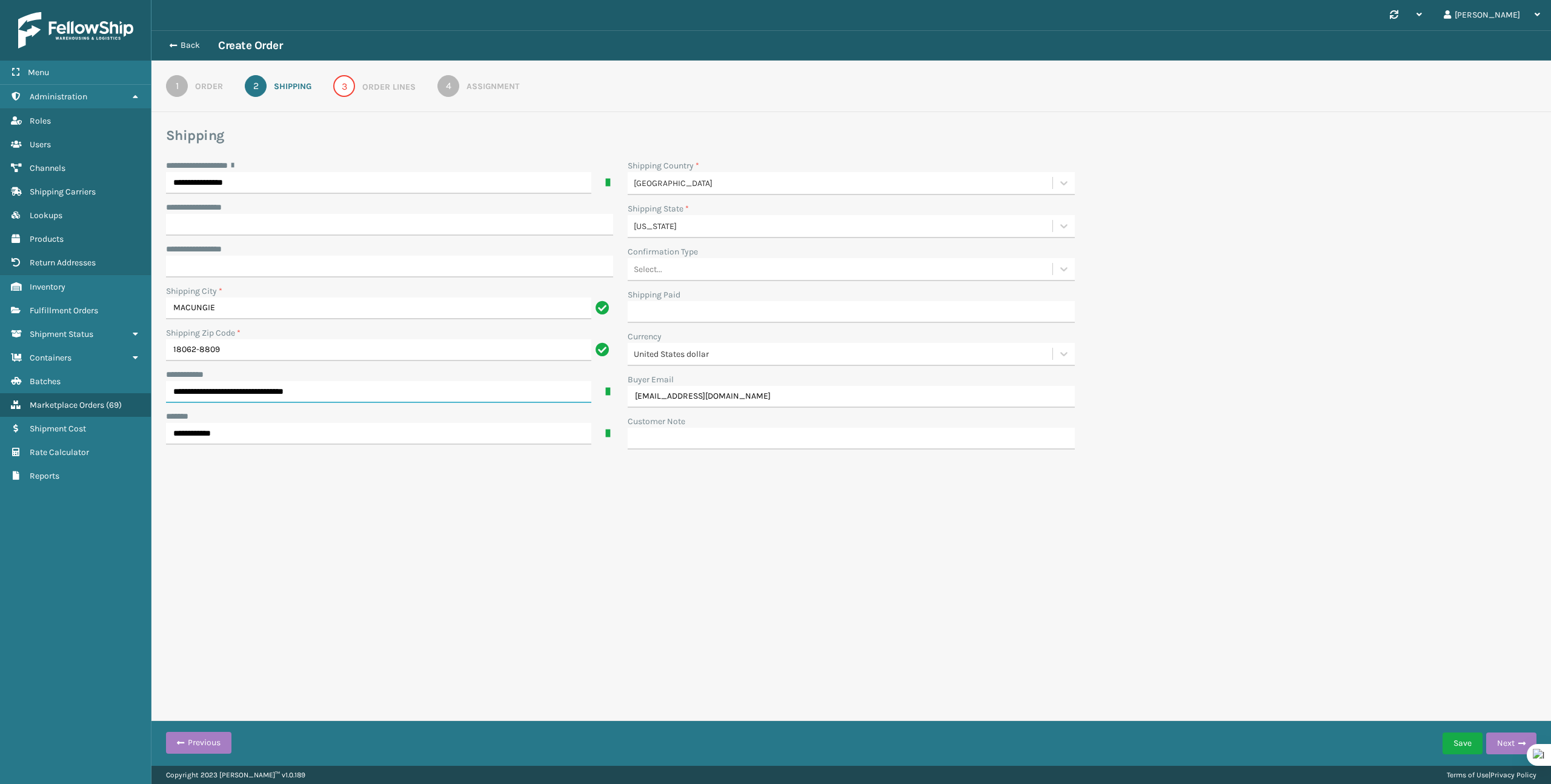
paste input "**********"
type input "**********"
click at [1498, 741] on button "Next" at bounding box center [1511, 743] width 51 height 22
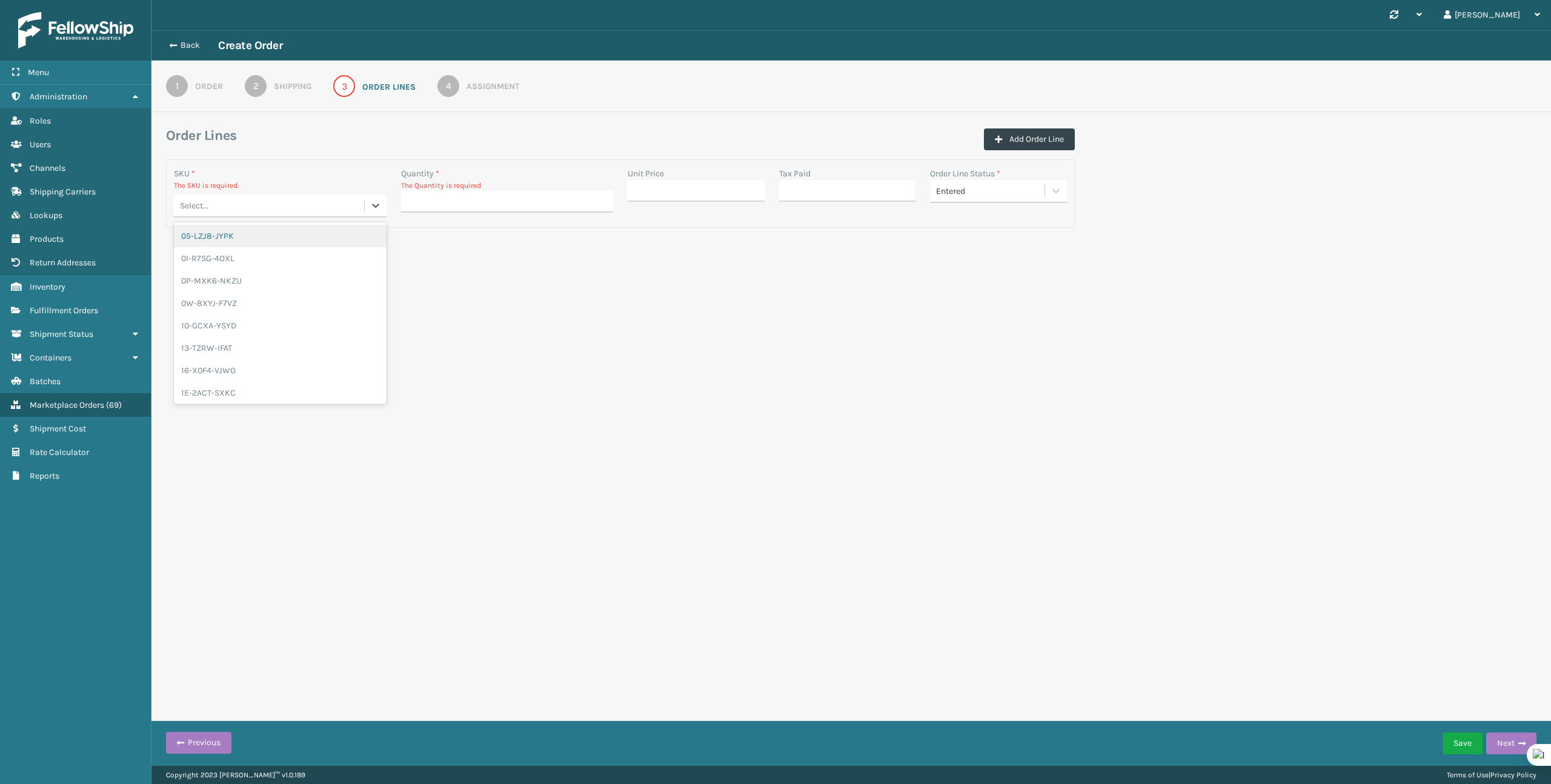
click at [279, 211] on div "Select..." at bounding box center [269, 205] width 190 height 20
paste input "TL-LBRA-BLK"
type input "TL-LBRA-BLK"
click at [441, 204] on input "Quantity *" at bounding box center [507, 201] width 213 height 22
type input "1"
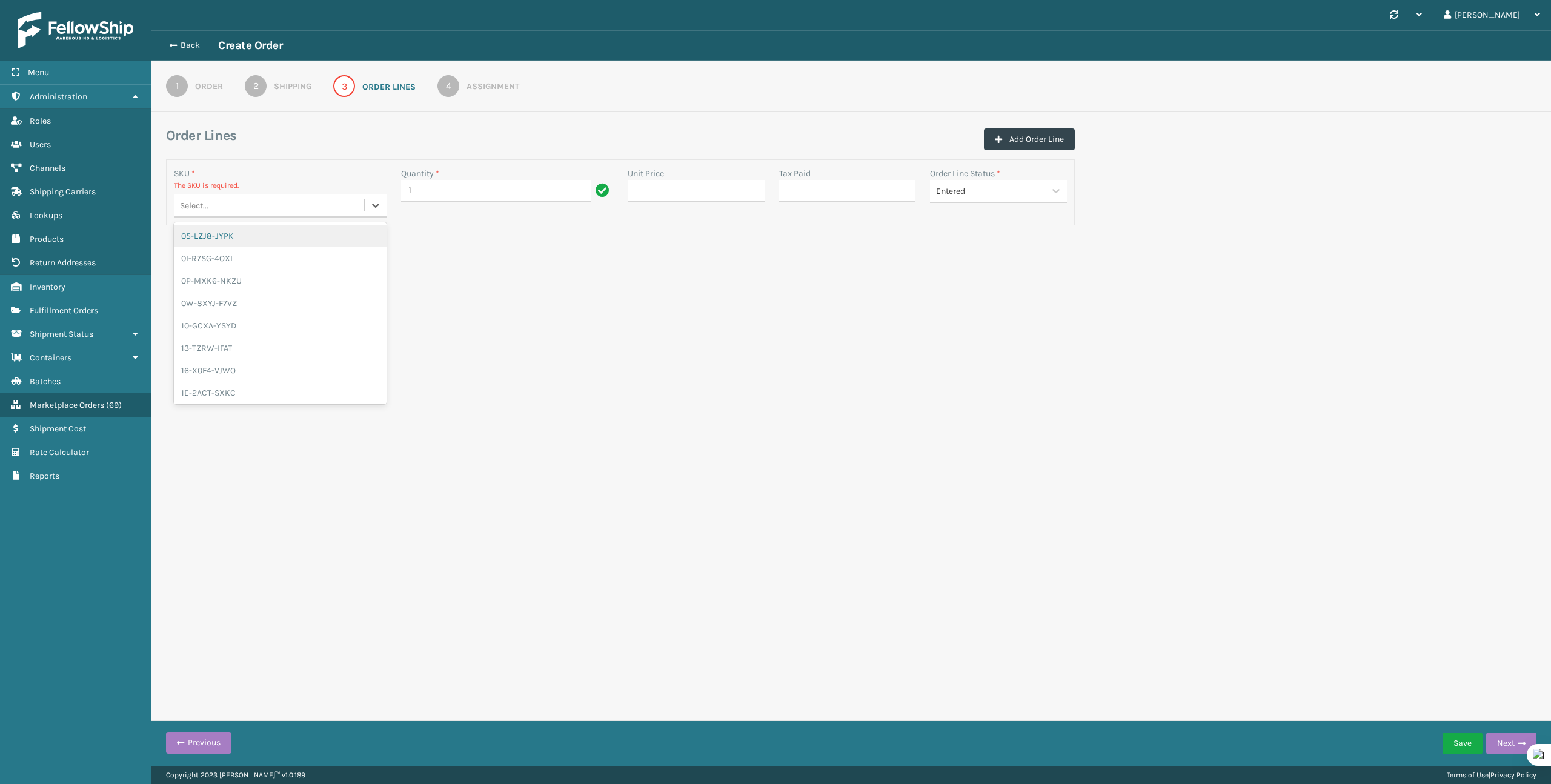
click at [244, 208] on div "Select..." at bounding box center [269, 205] width 190 height 20
paste input "TL-LBRA-BLK"
type input "TL-LBRA-BLK"
click at [258, 240] on div "TL-LBRA-BLK" at bounding box center [280, 235] width 213 height 22
click at [1015, 132] on button "Add Order Line" at bounding box center [1029, 139] width 91 height 22
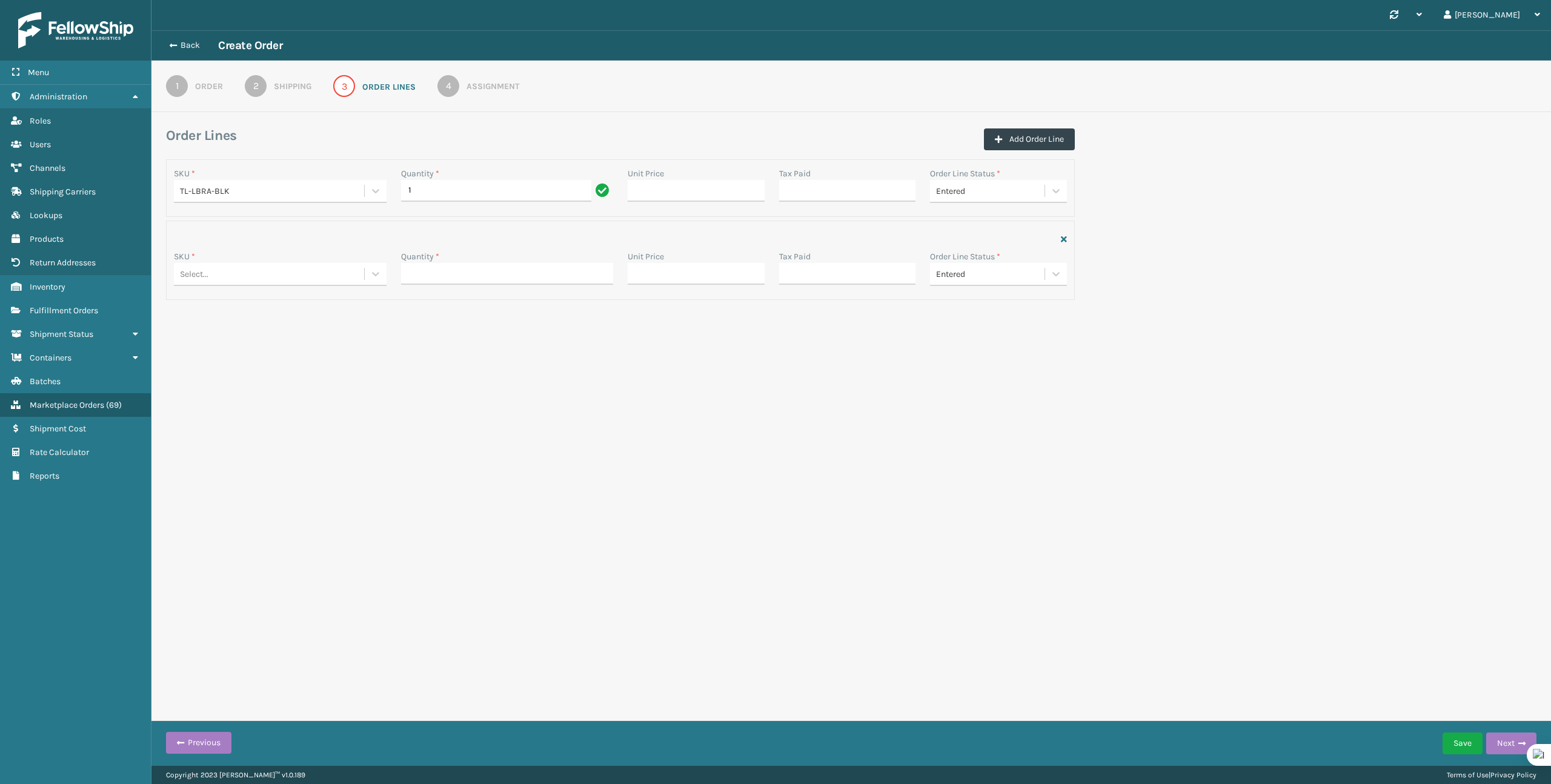
click at [265, 270] on div "Select..." at bounding box center [269, 274] width 190 height 20
paste input "[PERSON_NAME]-BLK"
type input "[PERSON_NAME]-BLK"
click at [303, 306] on div "[PERSON_NAME]-BLK" at bounding box center [280, 304] width 213 height 22
click at [431, 279] on input "Quantity *" at bounding box center [507, 274] width 213 height 22
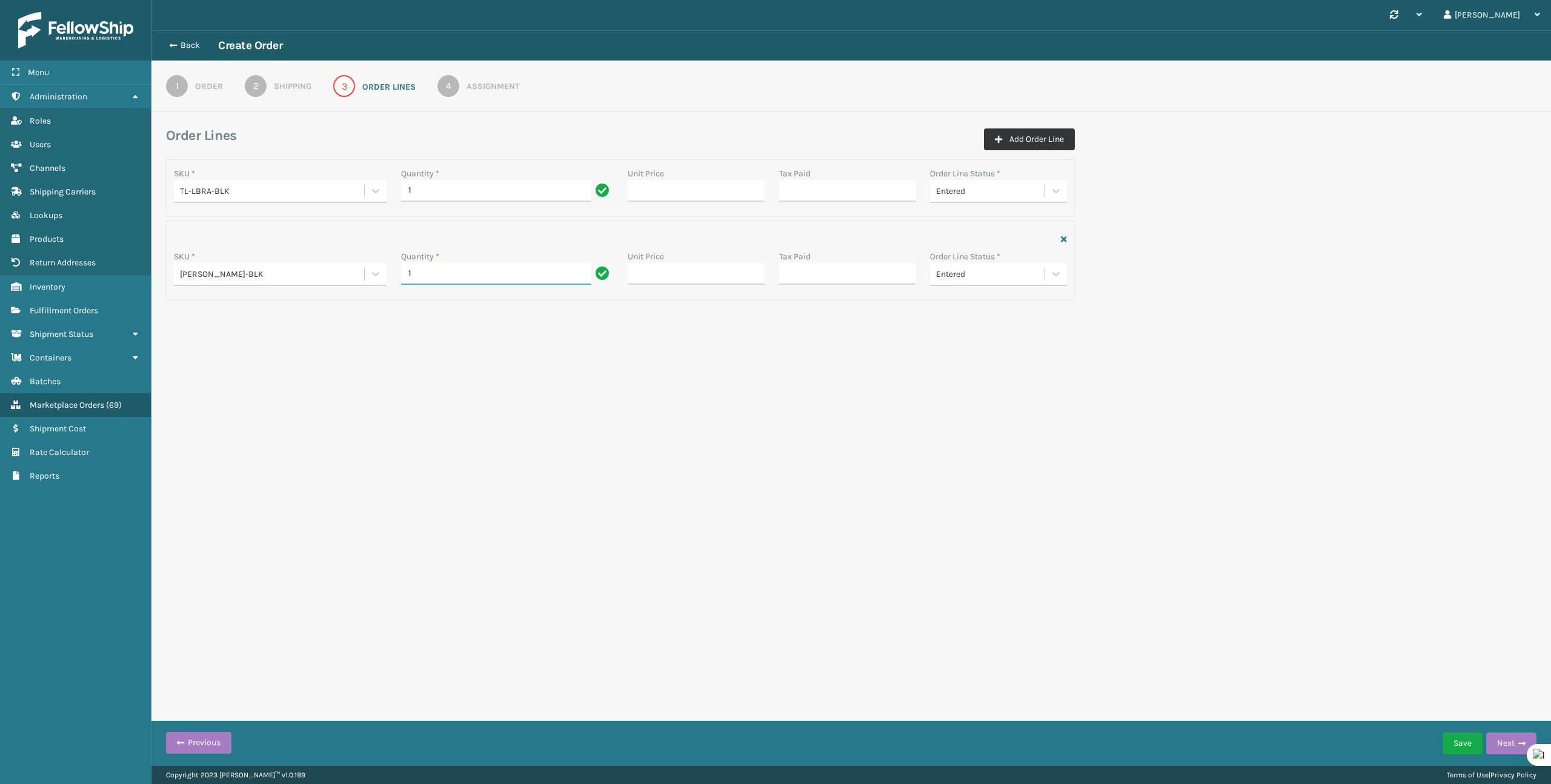
type input "1"
click at [1000, 141] on icon "button" at bounding box center [998, 139] width 7 height 8
click at [315, 367] on div "Select..." at bounding box center [269, 357] width 190 height 20
paste input "EY-5MK5-54BH"
type input "EY-5MK5-54BH"
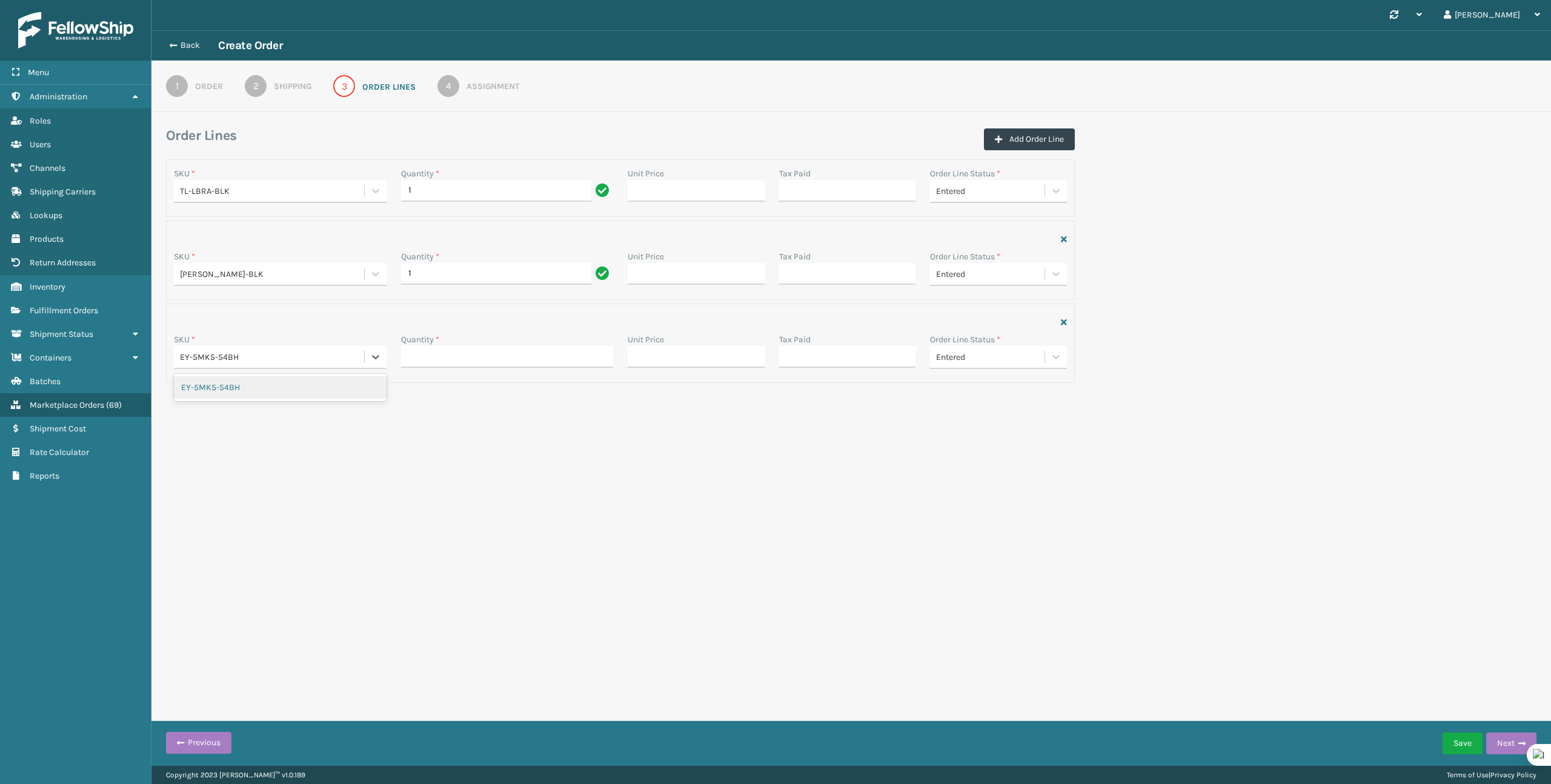
click at [308, 392] on div "EY-5MK5-54BH" at bounding box center [280, 387] width 213 height 22
click at [464, 364] on input "Quantity *" at bounding box center [507, 357] width 213 height 22
type input "1"
click at [1044, 135] on button "Add Order Line" at bounding box center [1029, 139] width 91 height 22
click at [309, 435] on div "Select..." at bounding box center [269, 440] width 190 height 20
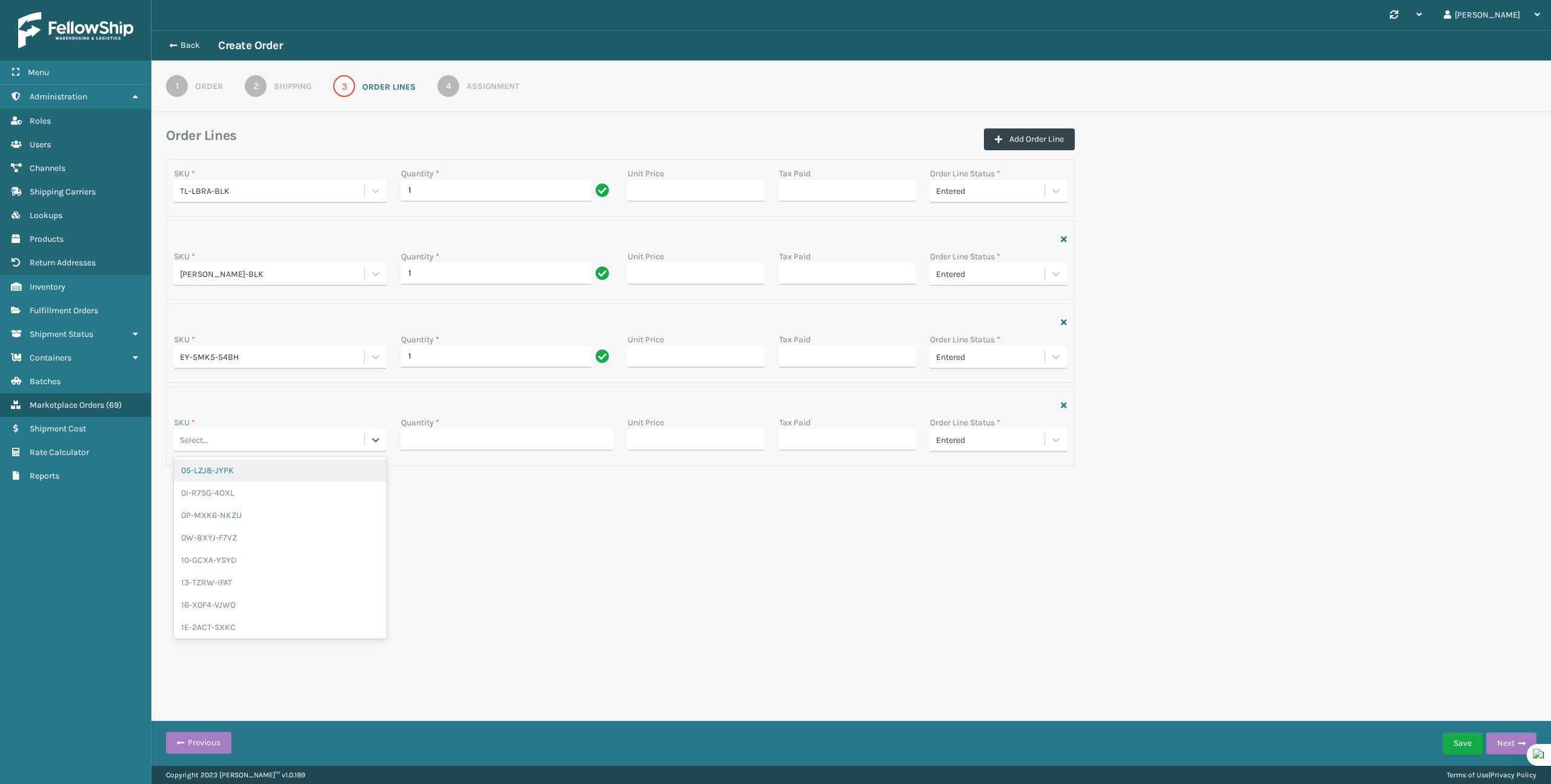
paste input "EI-9WE0-K3DJ"
type input "EI-9WE0-K3DJ"
click at [303, 472] on div "EI-9WE0-K3DJ" at bounding box center [280, 470] width 213 height 22
click at [474, 440] on input "Quantity *" at bounding box center [507, 440] width 213 height 22
type input "1"
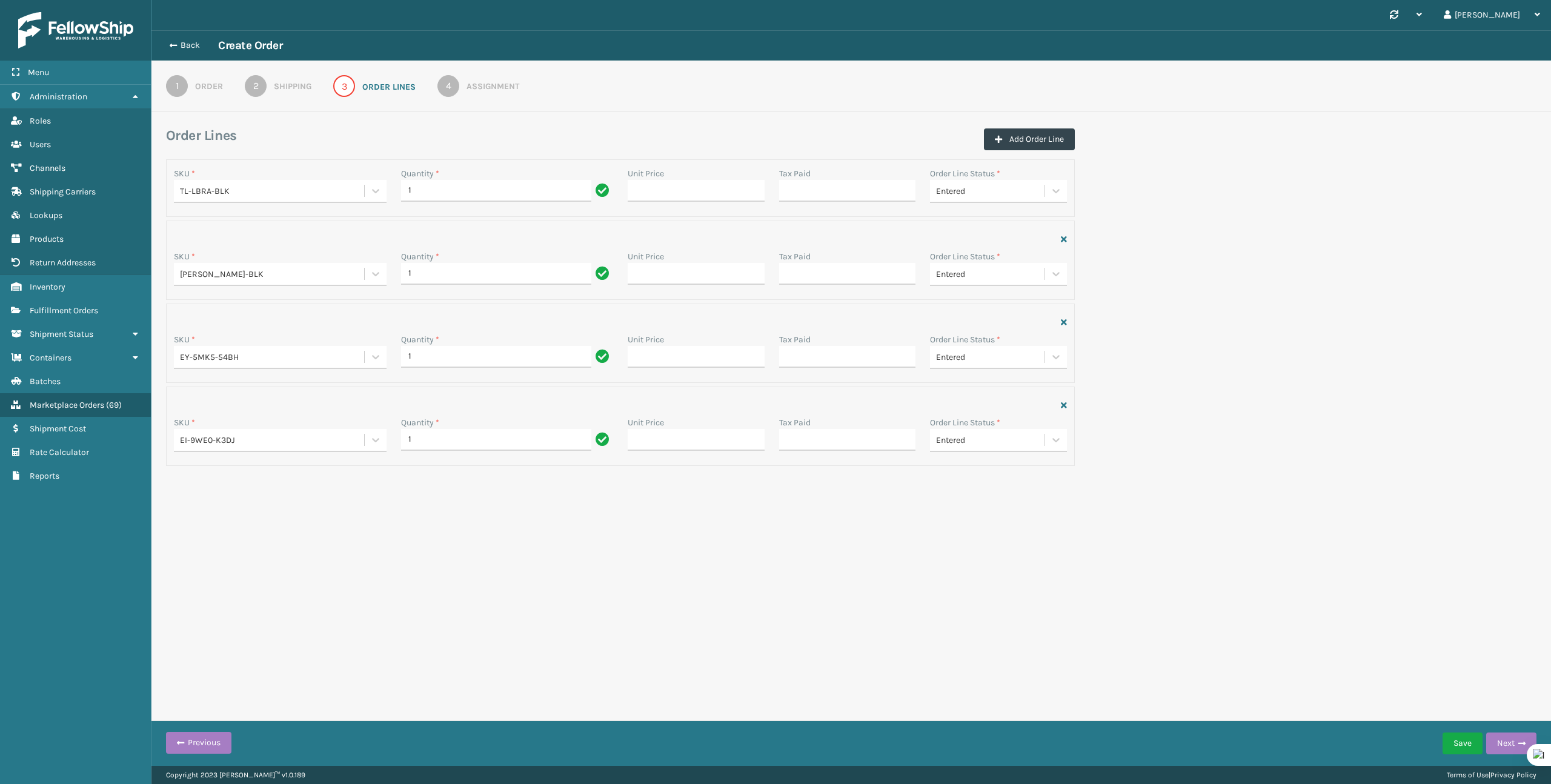
click at [773, 565] on div "Synchronise all channels [PERSON_NAME] Log Out Back Create Order 1 Order 2 Ship…" at bounding box center [851, 382] width 1399 height 766
click at [1520, 746] on span "button" at bounding box center [1521, 743] width 7 height 8
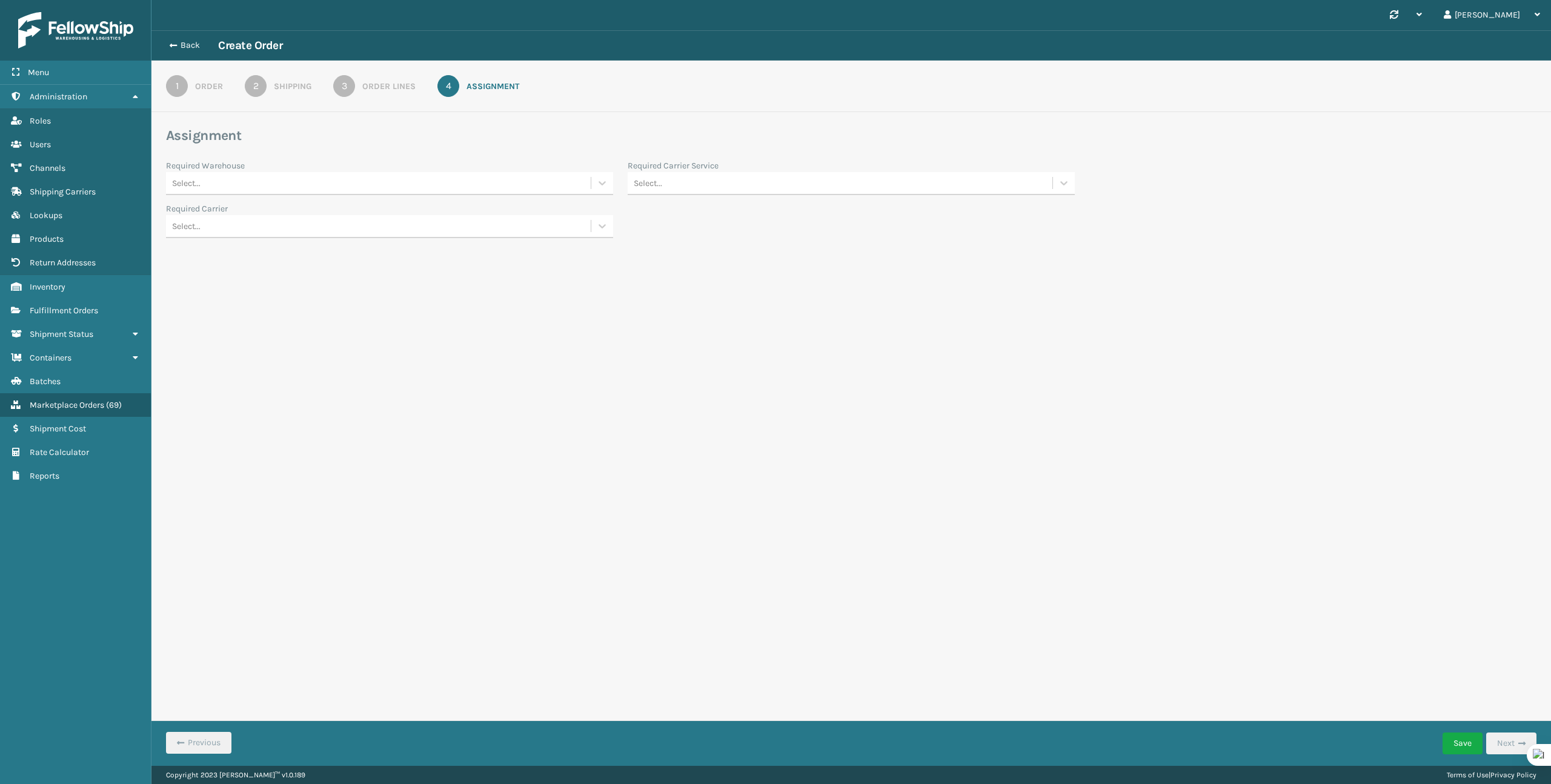
click at [583, 183] on div "Select..." at bounding box center [378, 183] width 425 height 20
click at [527, 253] on div "Fellowship - West" at bounding box center [389, 257] width 447 height 22
click at [530, 224] on div "Select..." at bounding box center [378, 226] width 425 height 20
click at [609, 220] on div at bounding box center [602, 226] width 22 height 22
click at [706, 172] on div "Select..." at bounding box center [851, 184] width 447 height 23
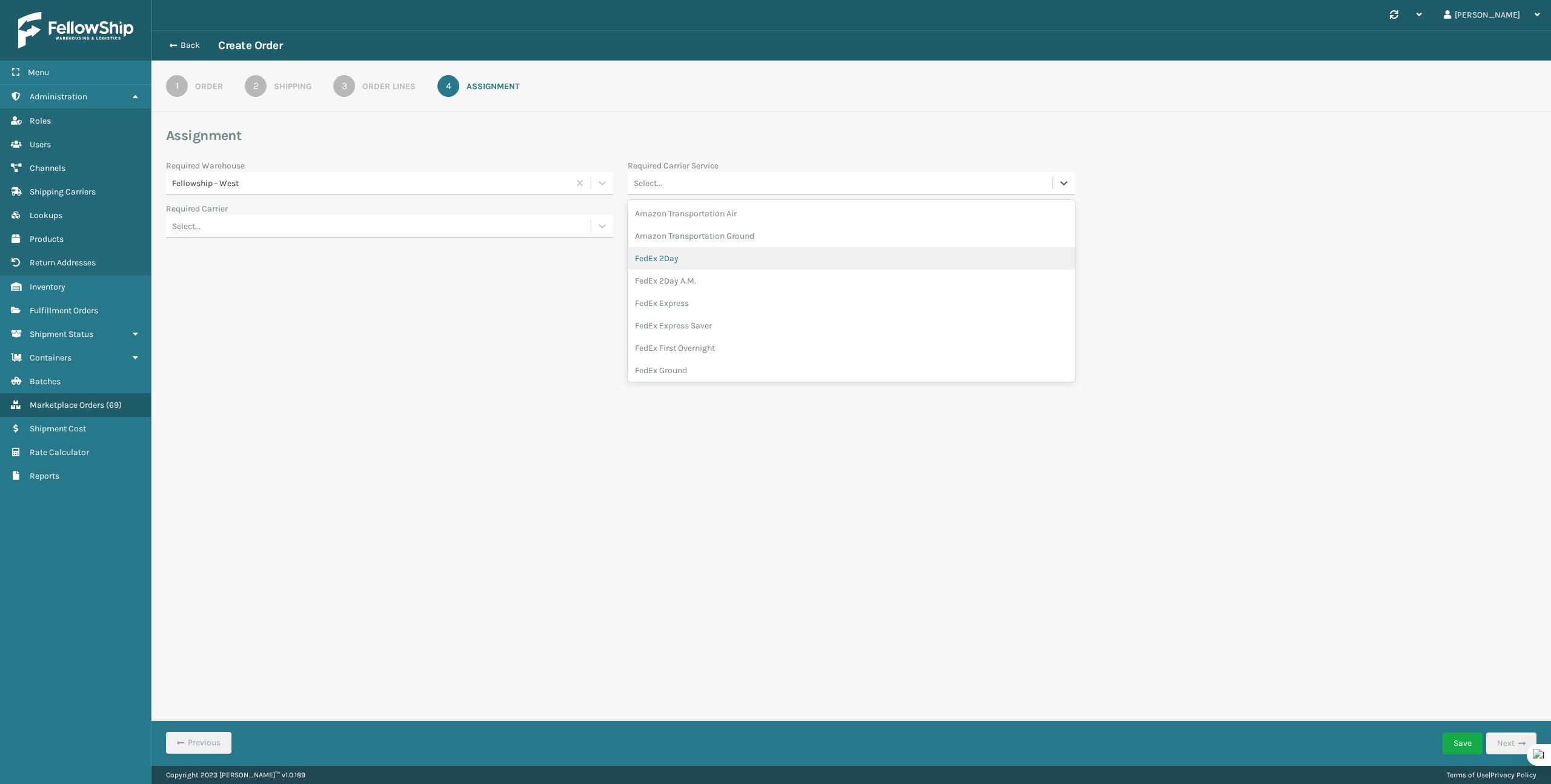
click at [672, 264] on div "FedEx 2Day" at bounding box center [851, 257] width 447 height 22
click at [516, 223] on div "Select..." at bounding box center [378, 226] width 425 height 20
click at [736, 291] on div "Synchronise all channels [PERSON_NAME] Log Out Back Create Order 1 Order 2 Ship…" at bounding box center [851, 382] width 1399 height 766
click at [1456, 740] on button "Save" at bounding box center [1462, 743] width 40 height 22
click at [663, 186] on div "FedEx 2Day" at bounding box center [832, 183] width 398 height 12
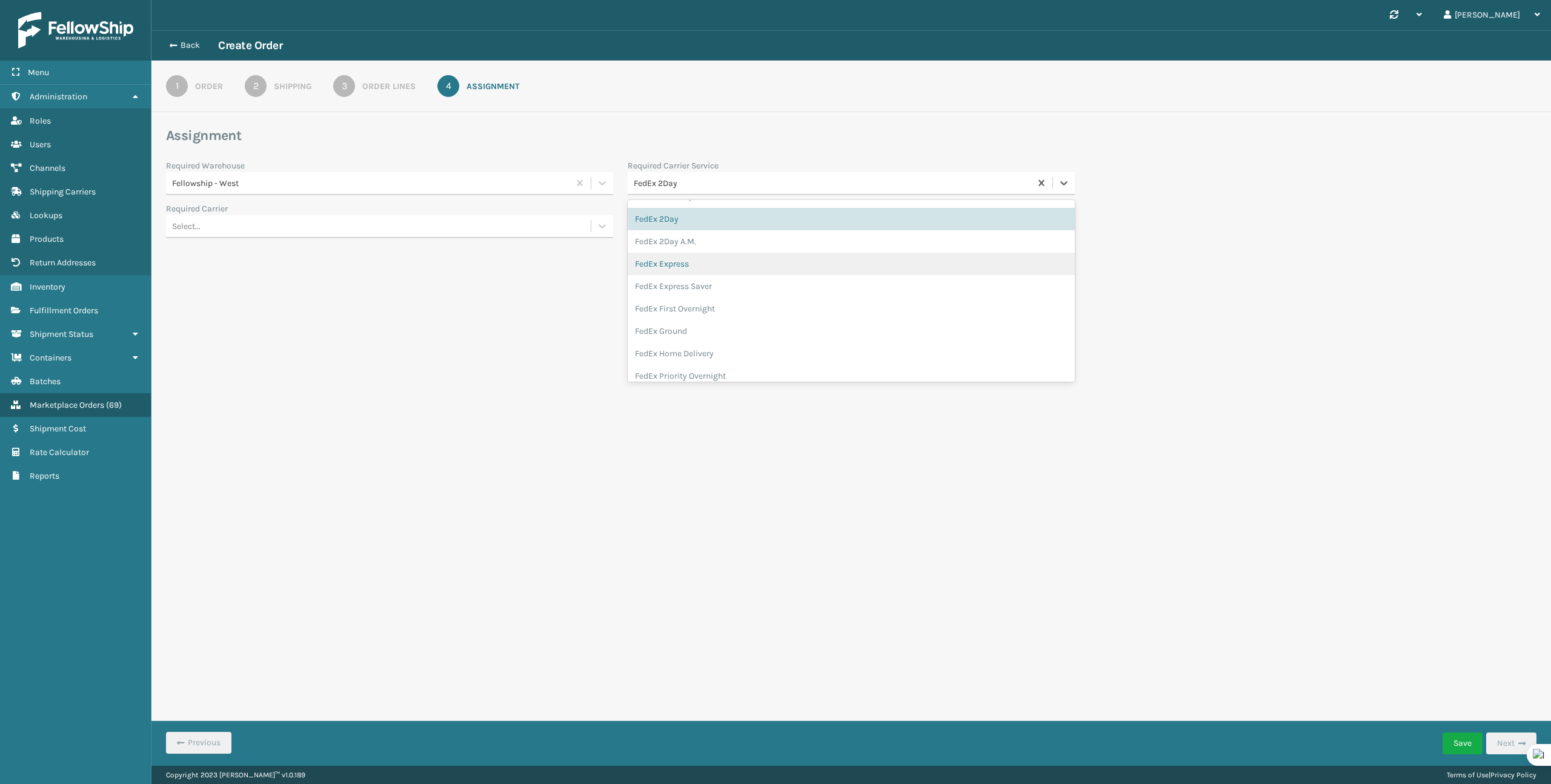
scroll to position [41, 0]
click at [674, 307] on div "FedEx First Overnight" at bounding box center [851, 306] width 447 height 22
click at [1455, 733] on button "Save" at bounding box center [1462, 743] width 40 height 22
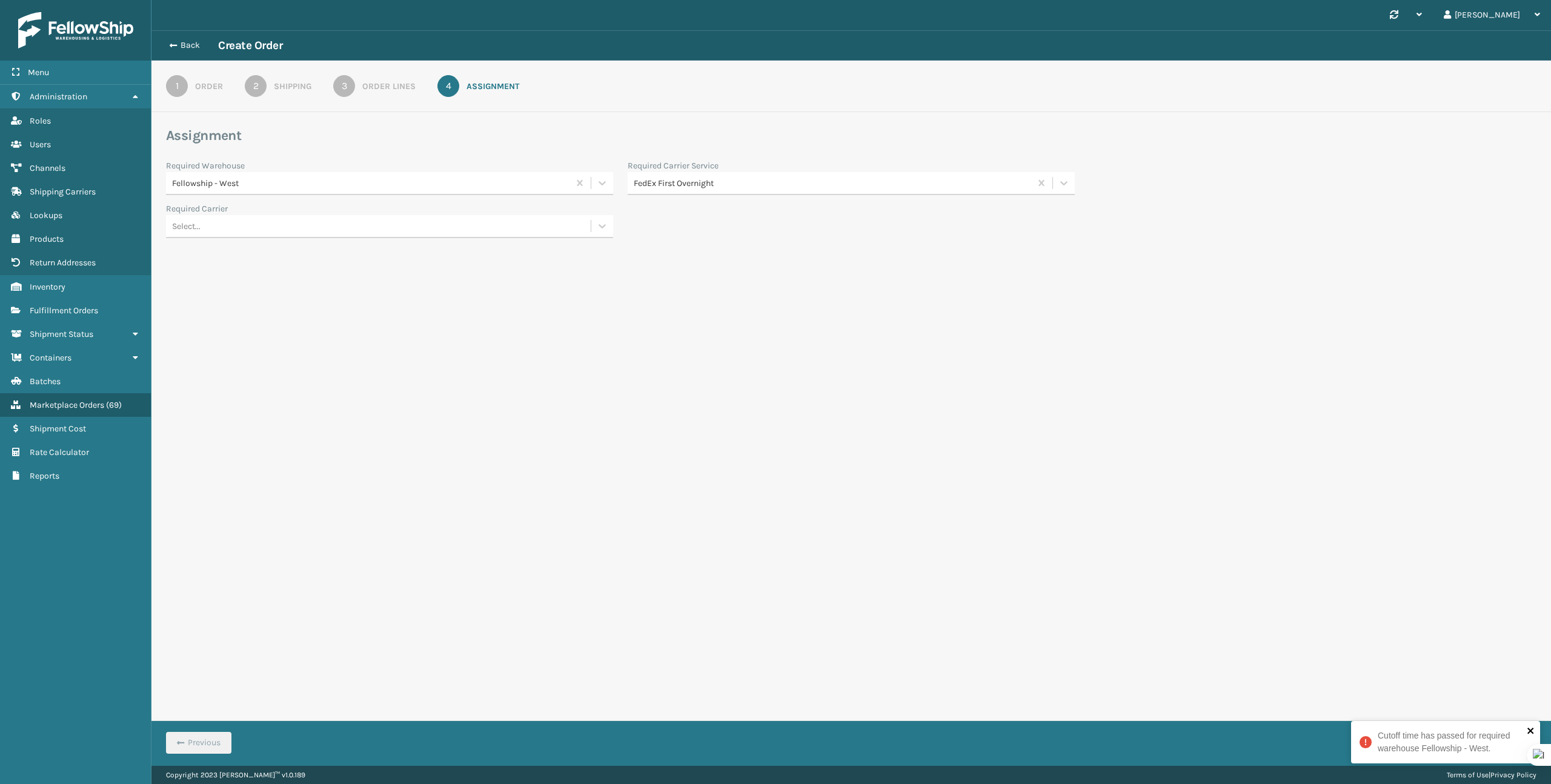
click at [1534, 730] on icon "close" at bounding box center [1531, 730] width 8 height 10
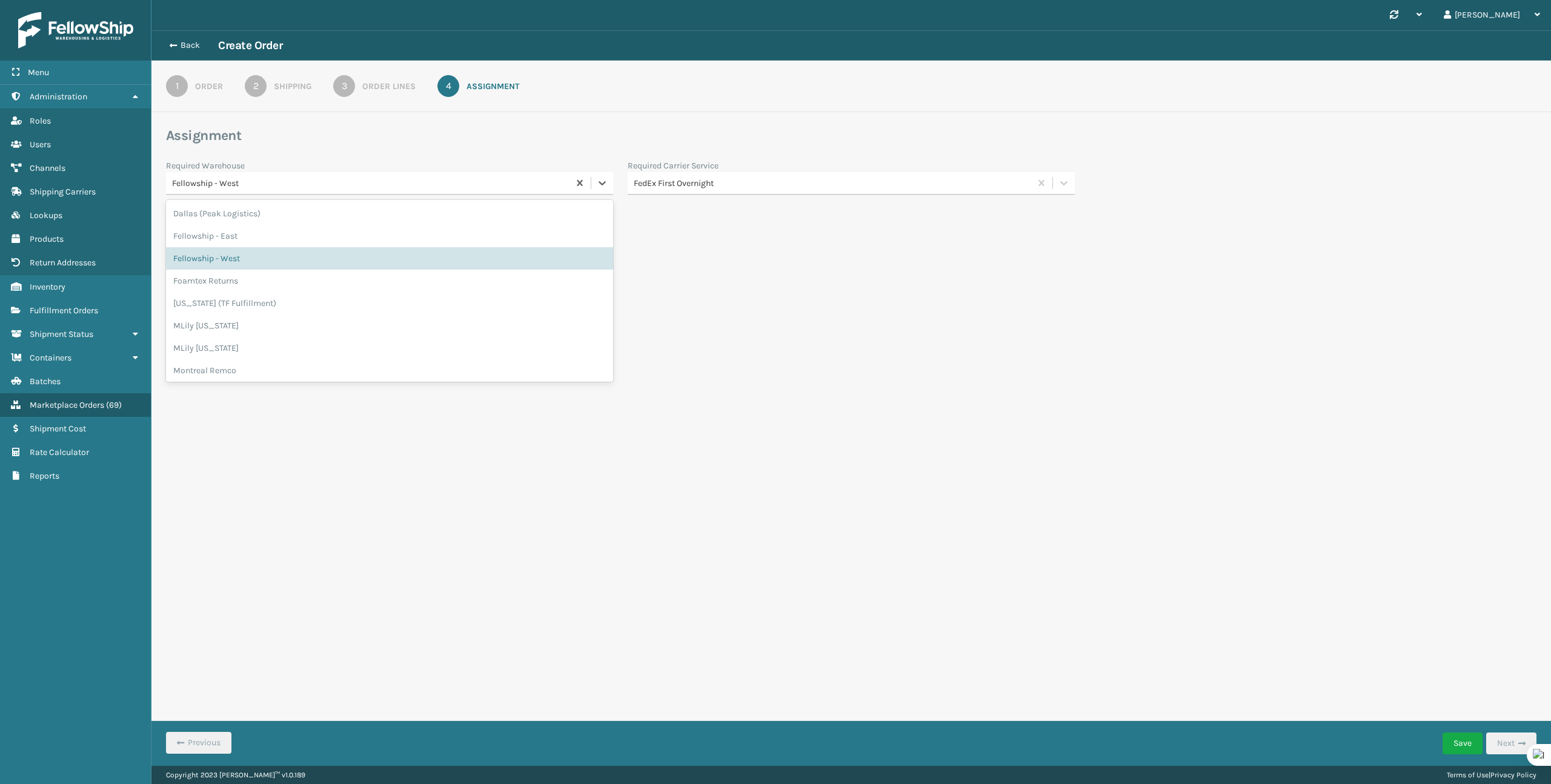
click at [566, 172] on div "Fellowship - West" at bounding box center [389, 184] width 447 height 23
click at [419, 257] on div "Fellowship - West" at bounding box center [389, 257] width 447 height 22
click at [1464, 742] on button "Save" at bounding box center [1462, 743] width 40 height 22
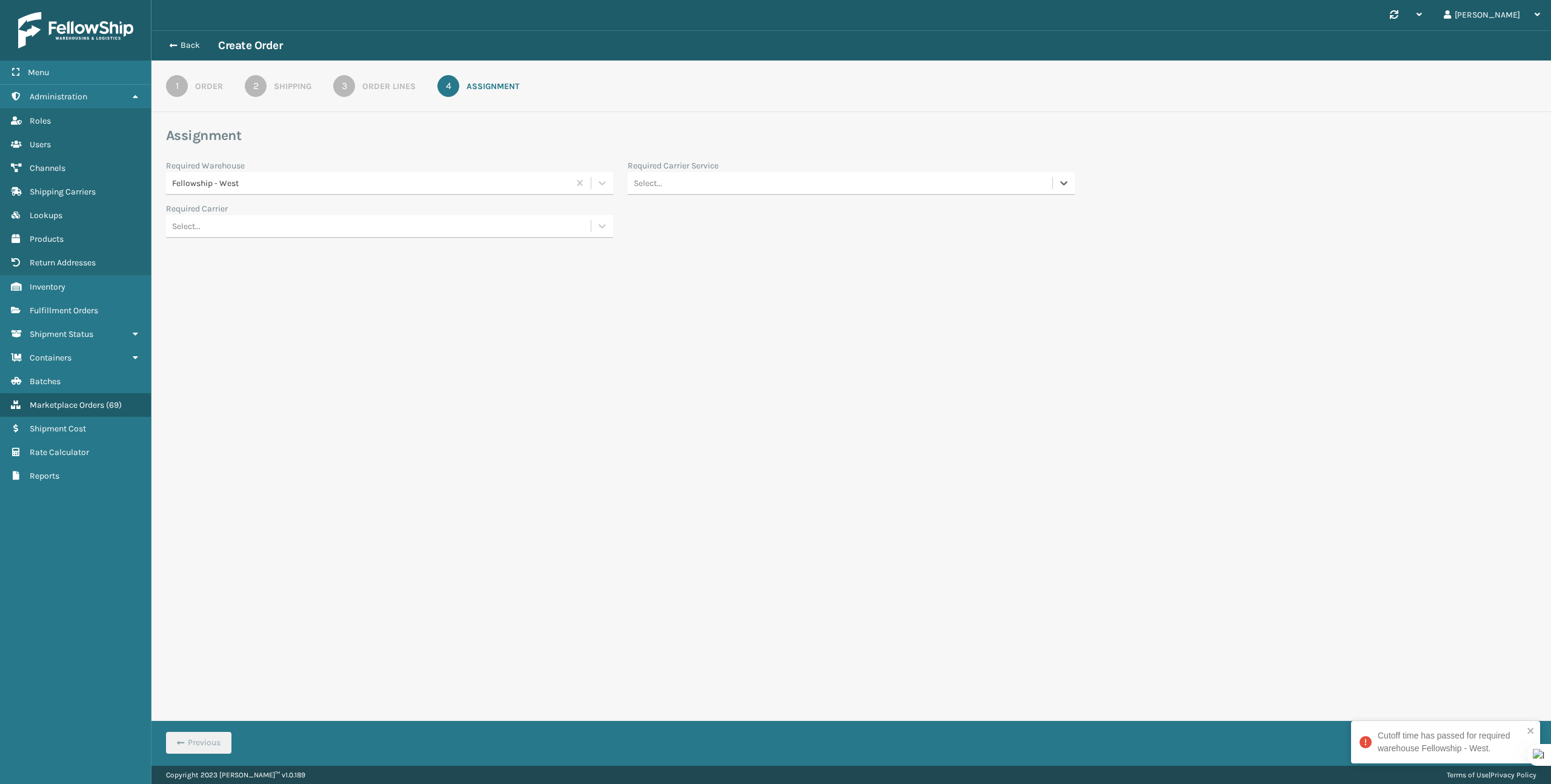
click at [940, 181] on div "Select..." at bounding box center [840, 183] width 425 height 20
click at [791, 277] on div "FedEx Priority Overnight" at bounding box center [851, 278] width 447 height 22
click at [1469, 741] on button "Save" at bounding box center [1462, 743] width 40 height 22
click at [1533, 733] on icon "close" at bounding box center [1529, 730] width 6 height 6
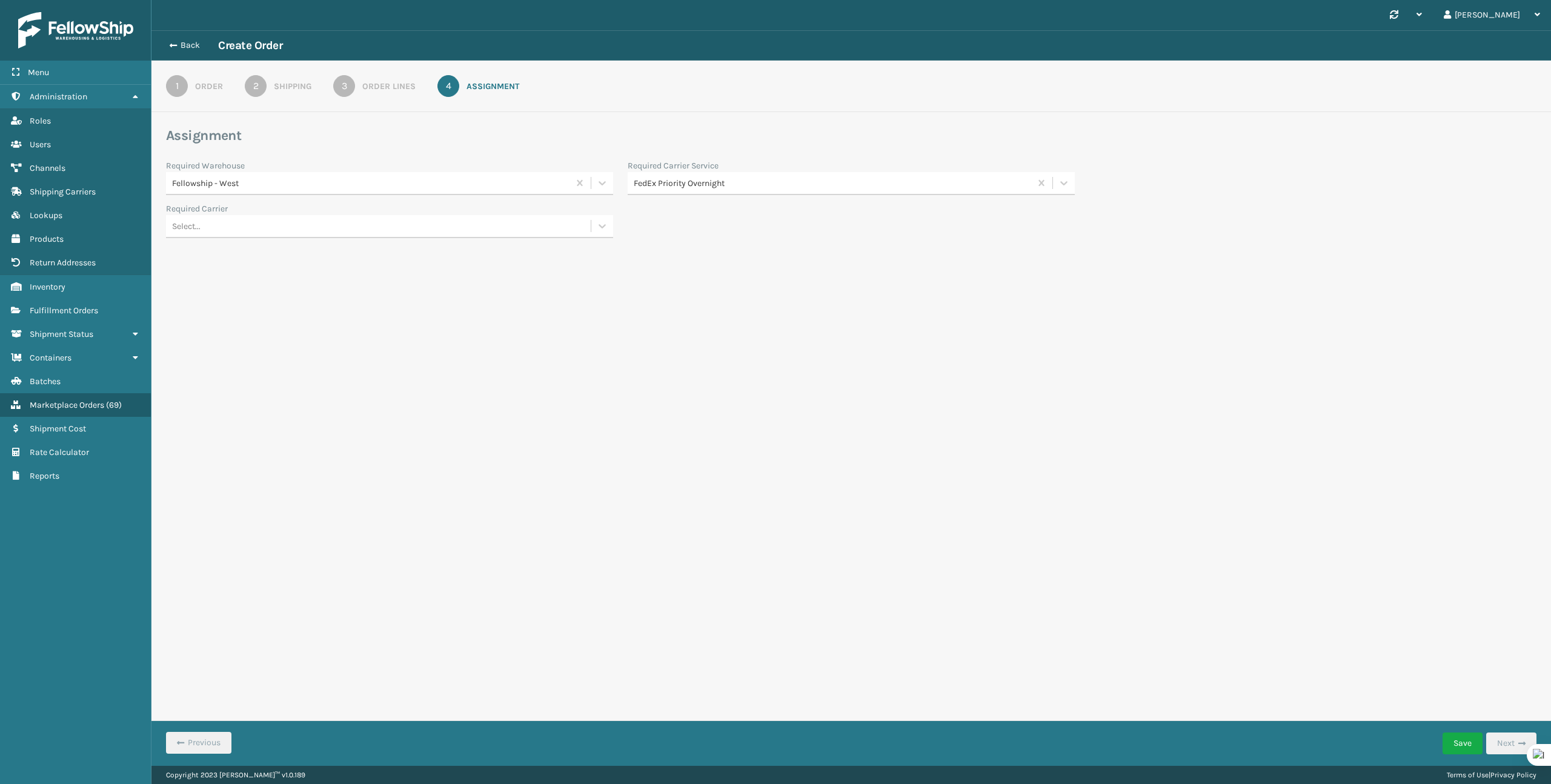
click at [206, 74] on div "1 Order 2 Shipping 3 Order Lines 4 Assignment" at bounding box center [851, 86] width 1399 height 51
click at [206, 87] on div "Order" at bounding box center [210, 86] width 28 height 12
click at [282, 272] on input "[DATE]" at bounding box center [389, 274] width 447 height 22
click at [224, 383] on div "16" at bounding box center [223, 383] width 18 height 18
type input "[DATE]"
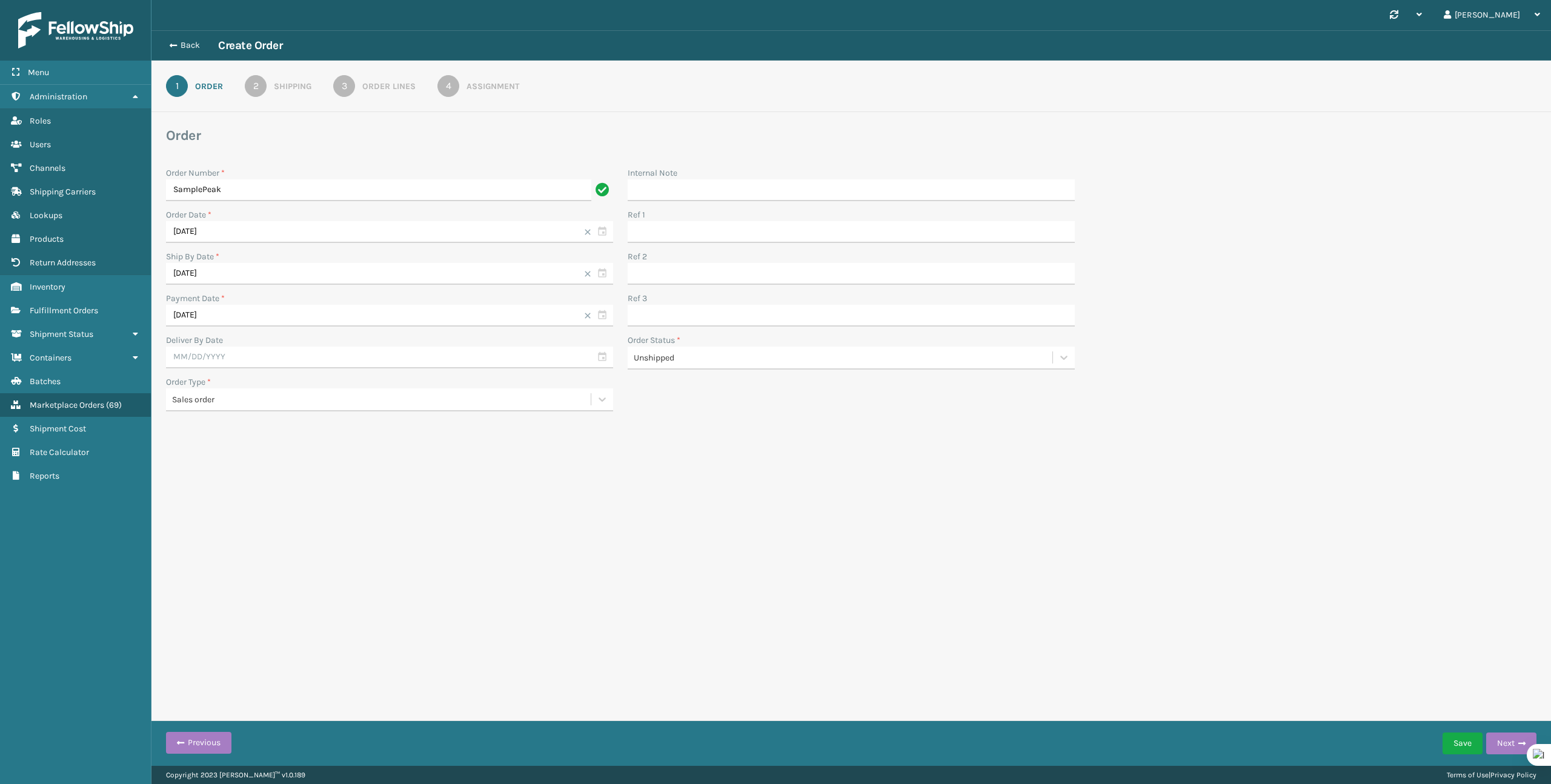
click at [498, 84] on div "Assignment" at bounding box center [493, 86] width 53 height 12
click at [1455, 744] on button "Save" at bounding box center [1462, 743] width 40 height 22
